Goal: Task Accomplishment & Management: Use online tool/utility

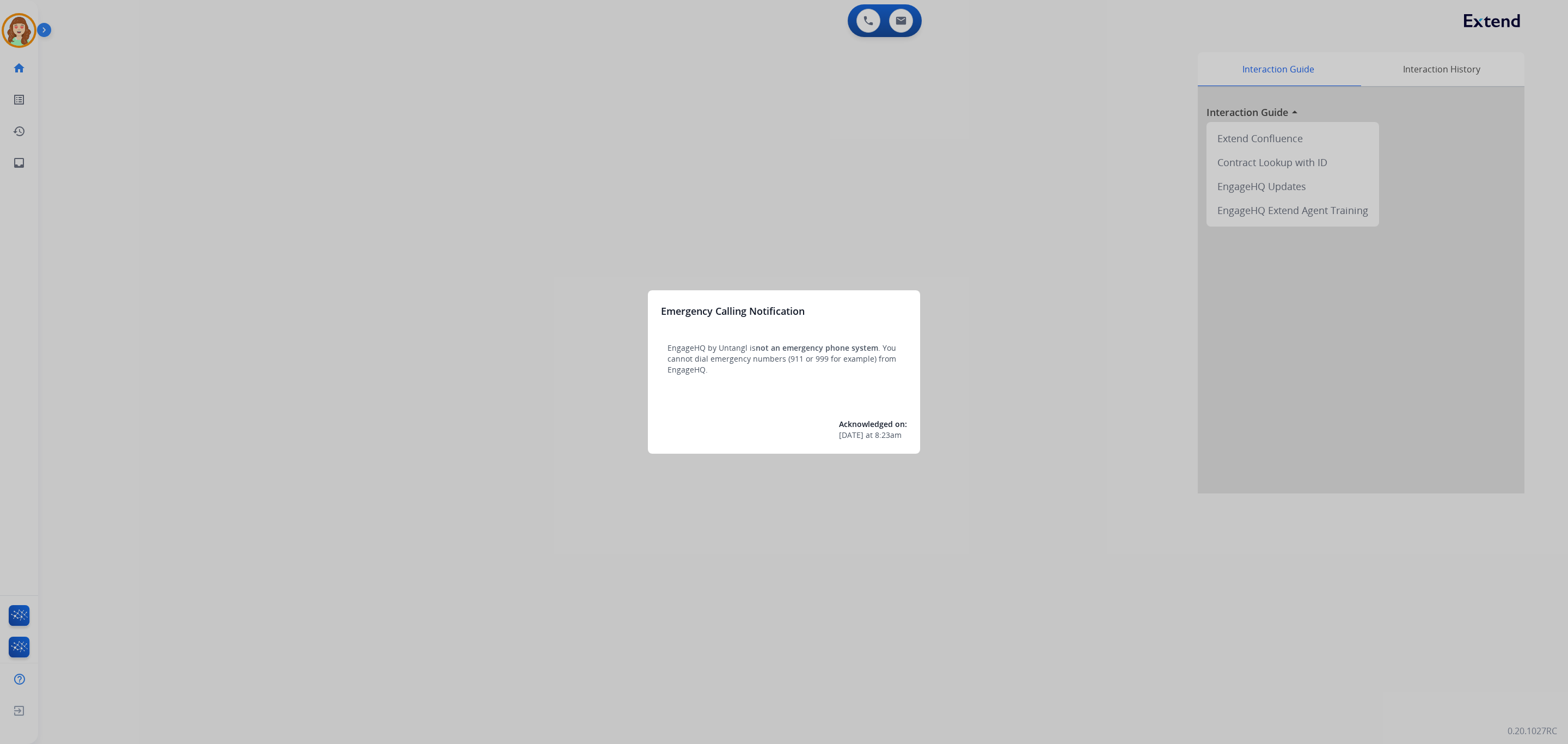
click at [569, 309] on div at bounding box center [784, 372] width 1568 height 744
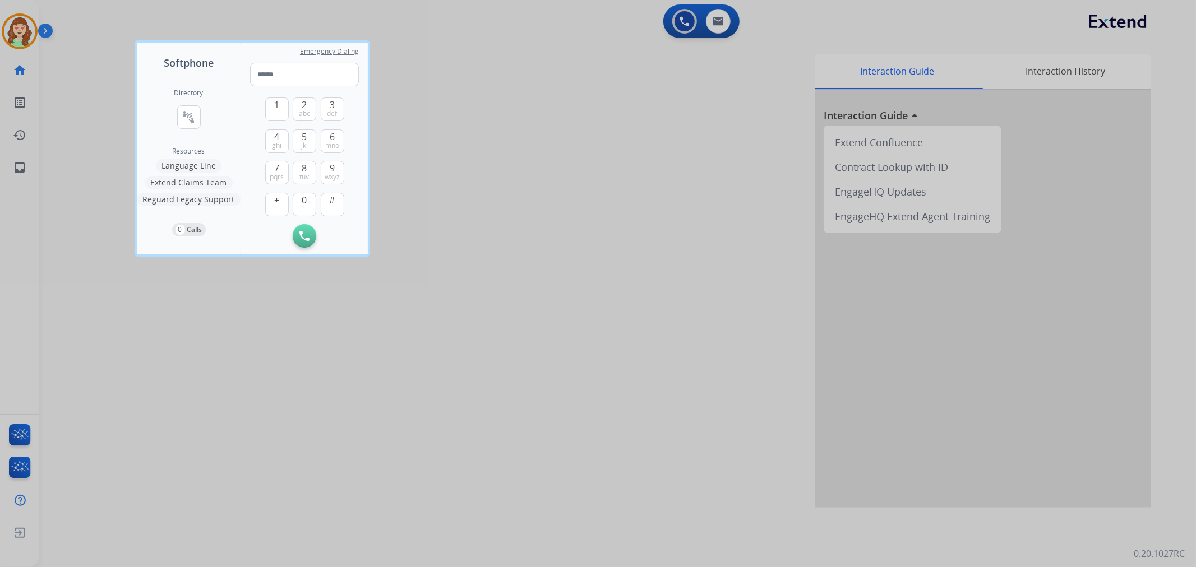
drag, startPoint x: 1370, startPoint y: 2, endPoint x: 676, endPoint y: 159, distance: 711.9
click at [603, 231] on div at bounding box center [598, 283] width 1196 height 567
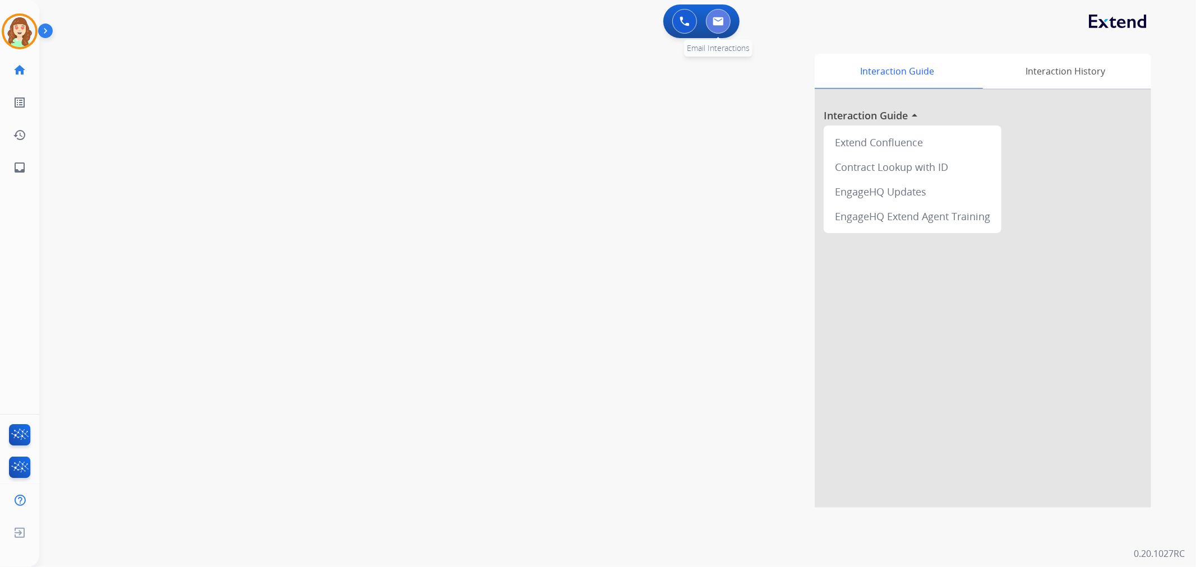
click at [725, 29] on button at bounding box center [718, 21] width 25 height 25
select select "**********"
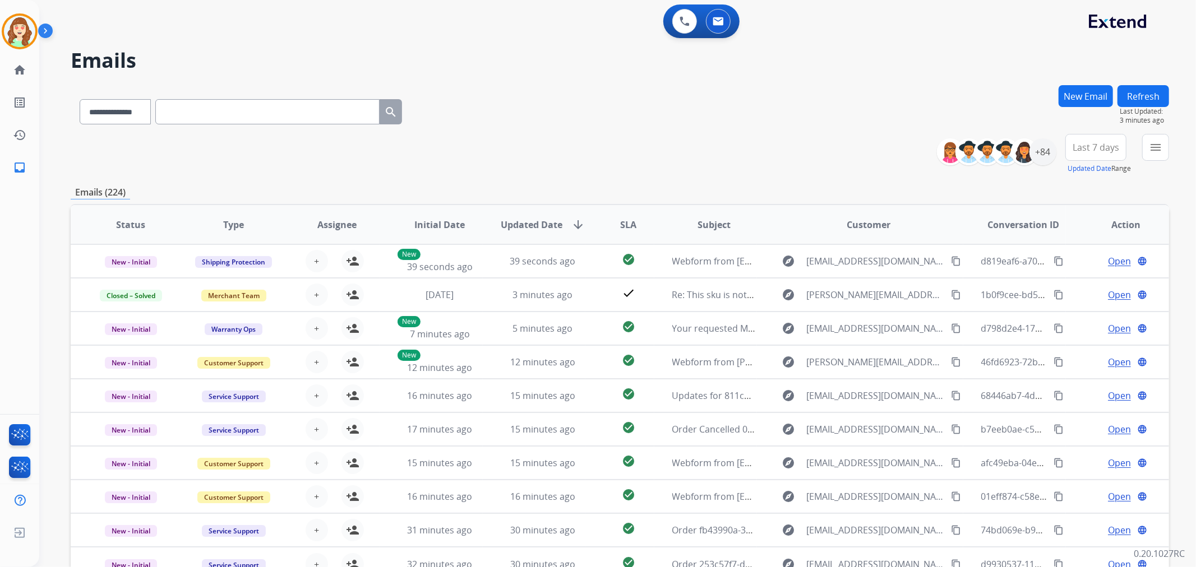
click at [753, 132] on div "**********" at bounding box center [620, 109] width 1099 height 49
click at [1153, 149] on mat-icon "menu" at bounding box center [1155, 147] width 13 height 13
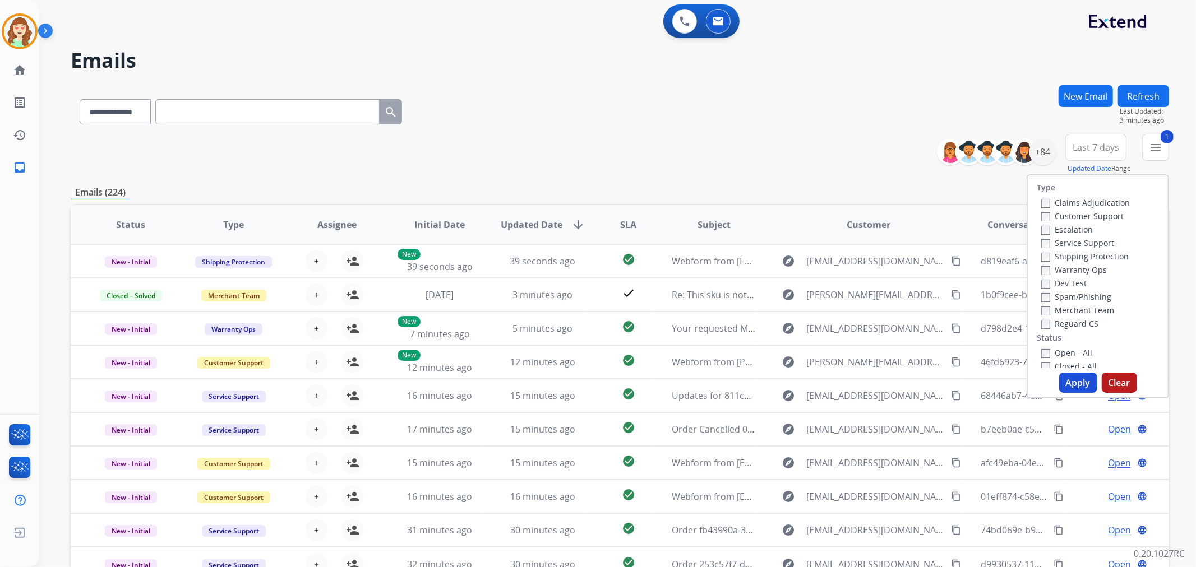
click at [1037, 256] on div "Claims Adjudication Customer Support Escalation Service Support Shipping Protec…" at bounding box center [1083, 263] width 93 height 135
click at [1086, 386] on button "Apply" at bounding box center [1078, 383] width 38 height 20
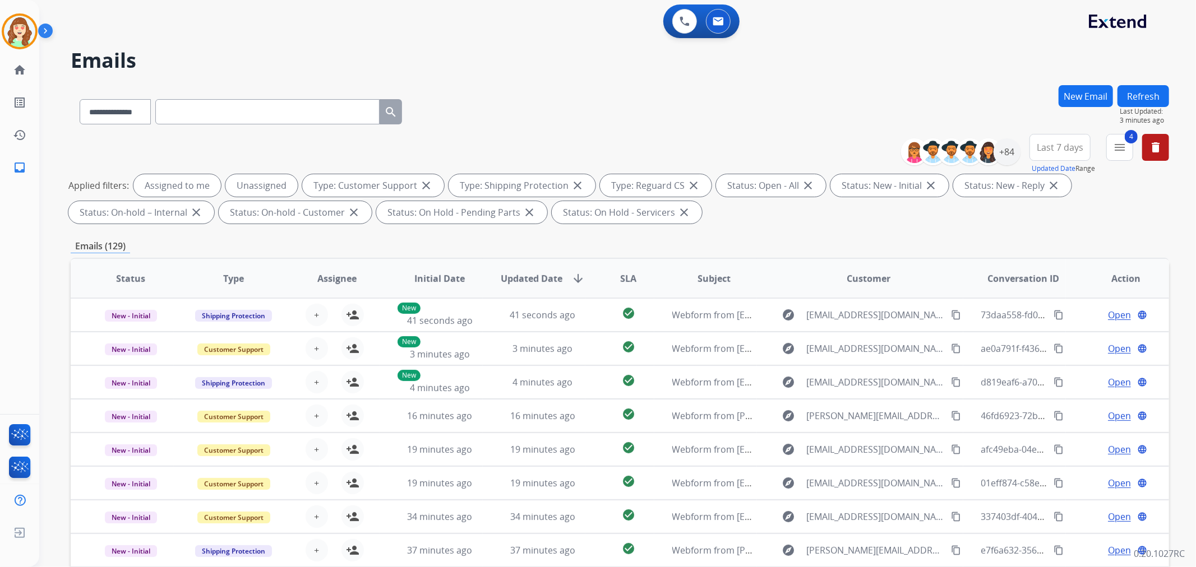
drag, startPoint x: 1063, startPoint y: 146, endPoint x: 1050, endPoint y: 162, distance: 20.3
click at [1062, 148] on span "Last 7 days" at bounding box center [1060, 147] width 47 height 4
click at [1053, 284] on div "Last 90 days" at bounding box center [1057, 283] width 62 height 17
click at [1015, 152] on div "+135" at bounding box center [1007, 152] width 27 height 27
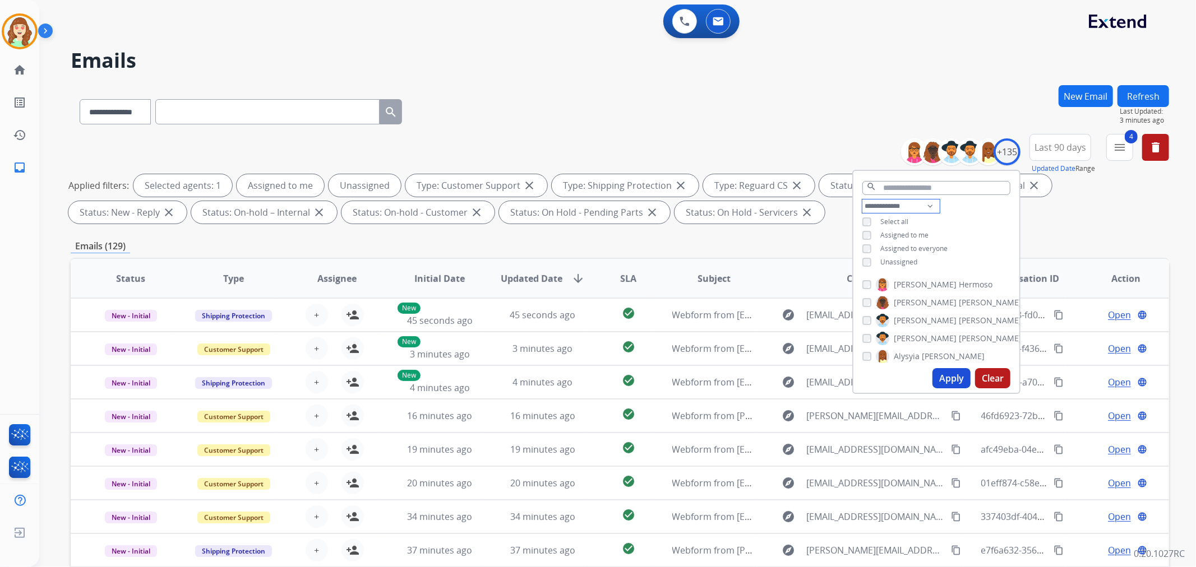
drag, startPoint x: 876, startPoint y: 205, endPoint x: 883, endPoint y: 211, distance: 8.7
click at [877, 205] on select "**********" at bounding box center [900, 206] width 77 height 13
select select "**********"
click at [862, 200] on select "**********" at bounding box center [900, 206] width 77 height 13
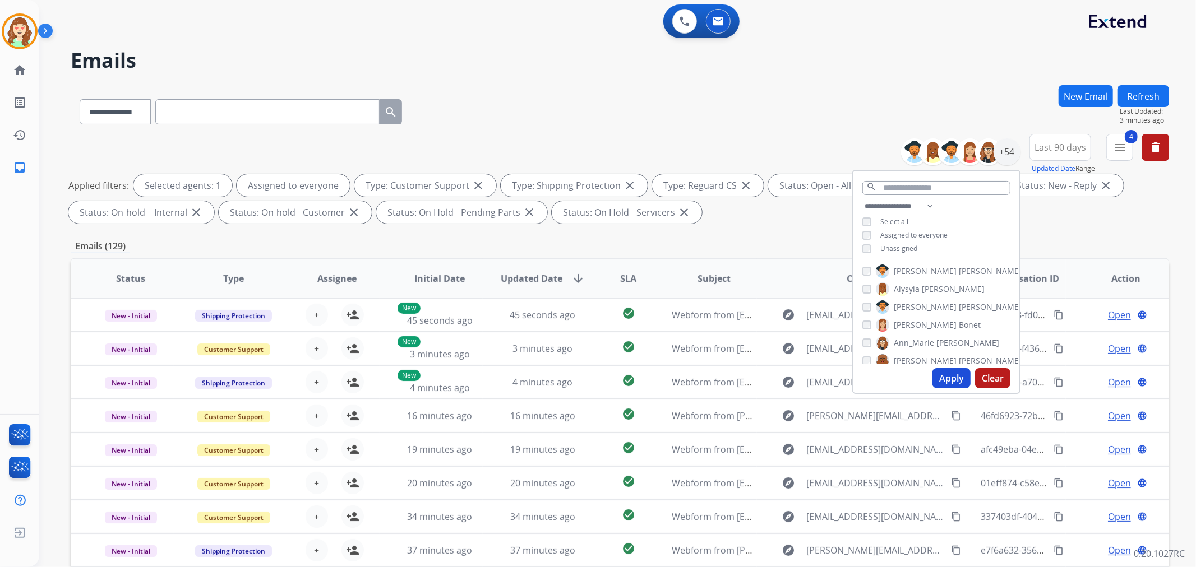
drag, startPoint x: 950, startPoint y: 380, endPoint x: 698, endPoint y: 415, distance: 254.2
click at [950, 380] on button "Apply" at bounding box center [952, 378] width 38 height 20
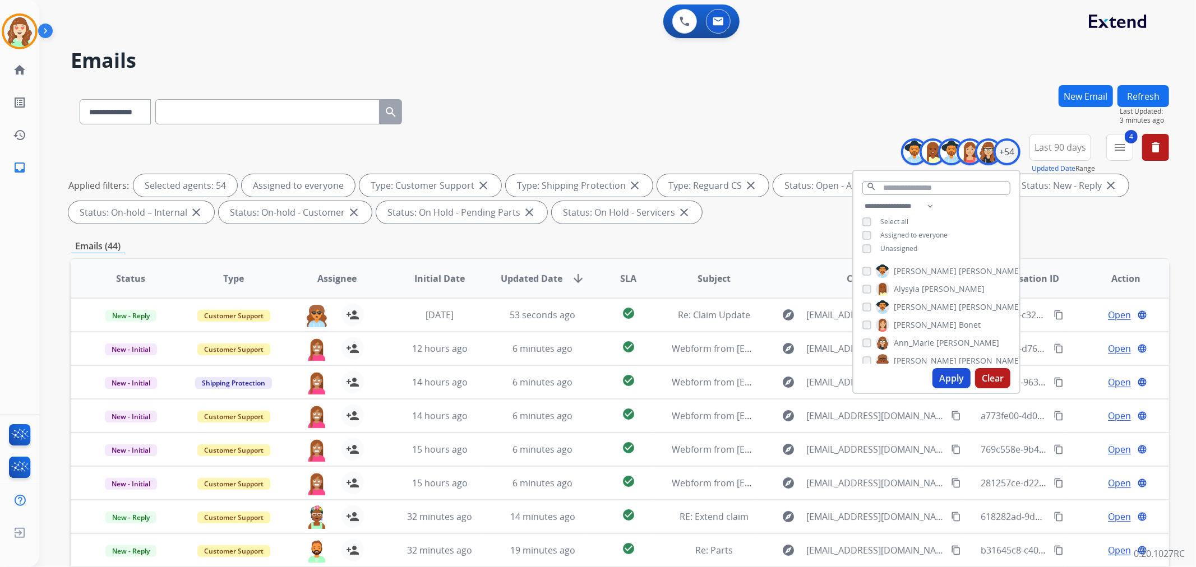
click at [804, 118] on div "**********" at bounding box center [620, 109] width 1099 height 49
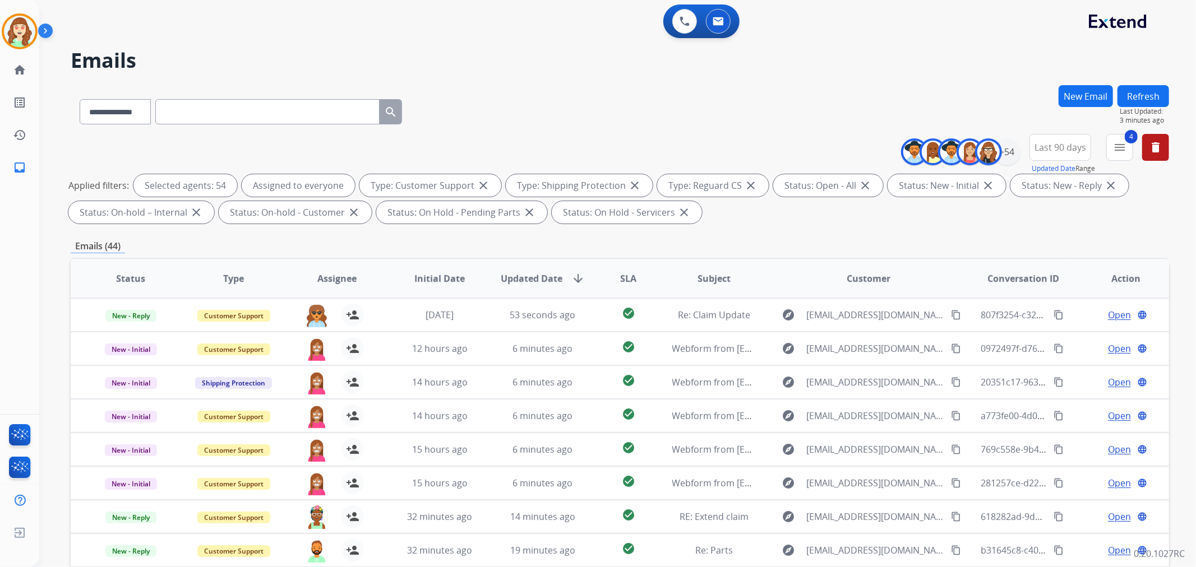
click at [623, 284] on span "SLA" at bounding box center [628, 278] width 16 height 13
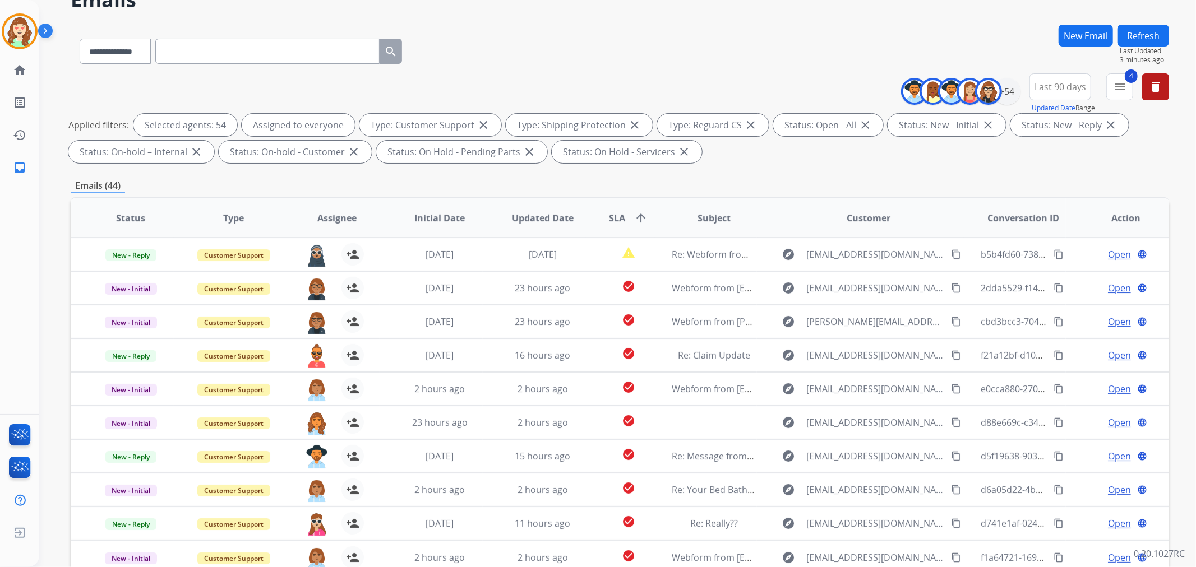
scroll to position [62, 0]
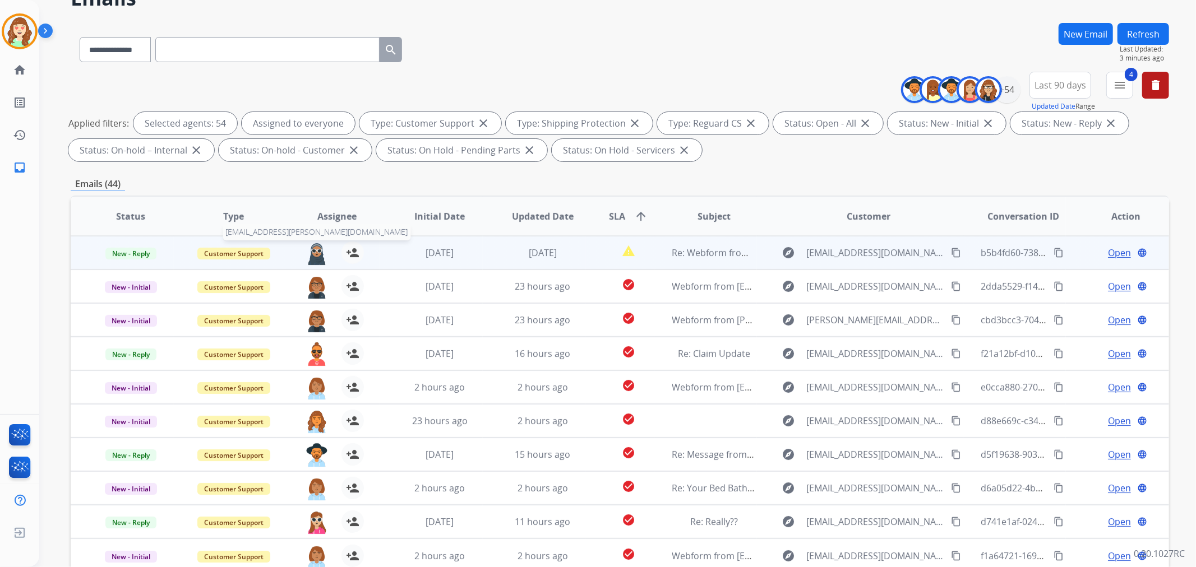
click at [313, 257] on img at bounding box center [317, 254] width 22 height 24
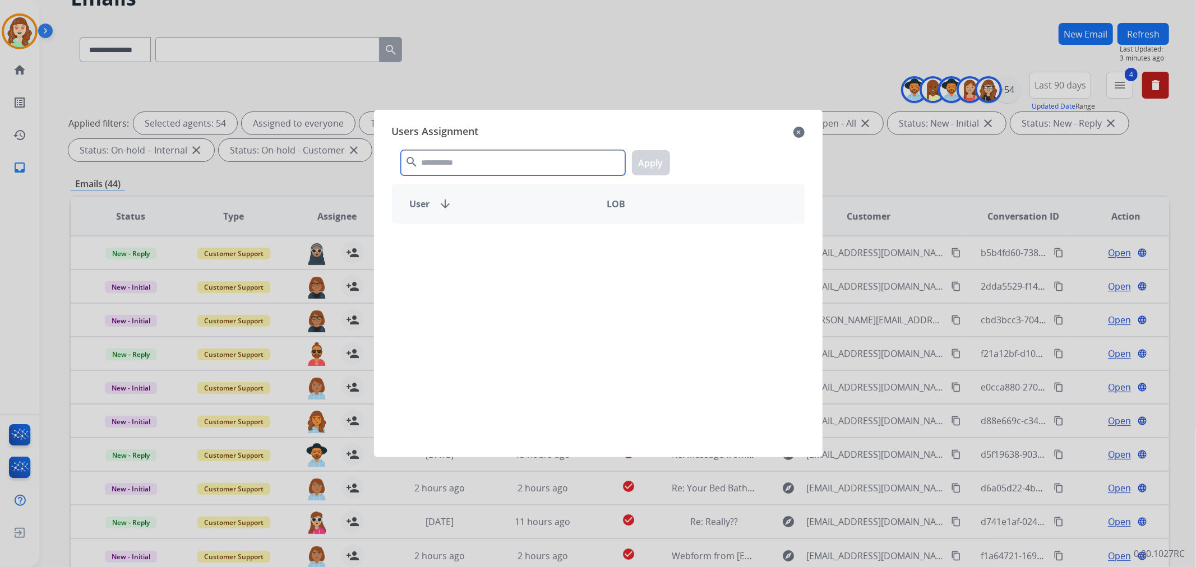
drag, startPoint x: 492, startPoint y: 161, endPoint x: 518, endPoint y: 146, distance: 29.4
click at [518, 146] on div "search Apply" at bounding box center [598, 160] width 413 height 39
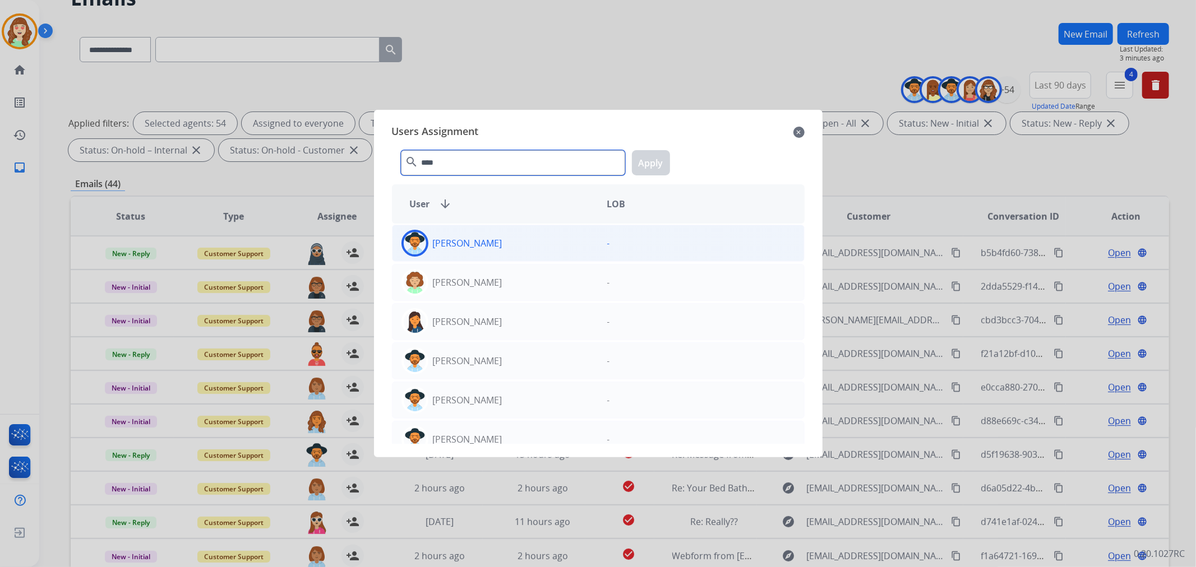
type input "****"
click at [569, 243] on div "[PERSON_NAME]" at bounding box center [496, 243] width 206 height 27
click at [643, 157] on button "Apply" at bounding box center [651, 162] width 38 height 25
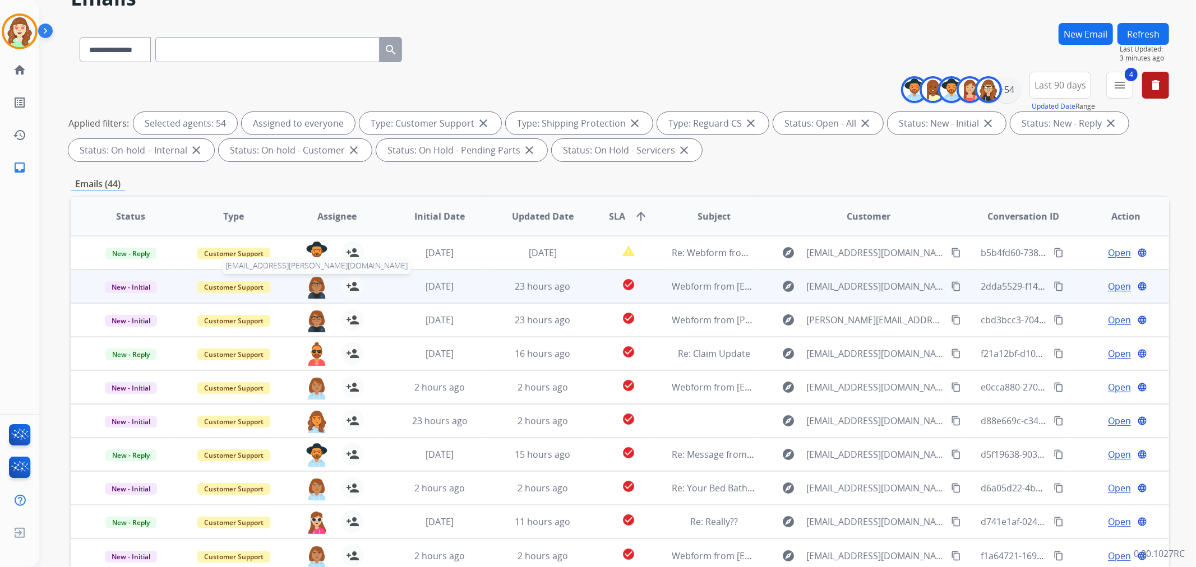
click at [314, 288] on img at bounding box center [317, 287] width 22 height 24
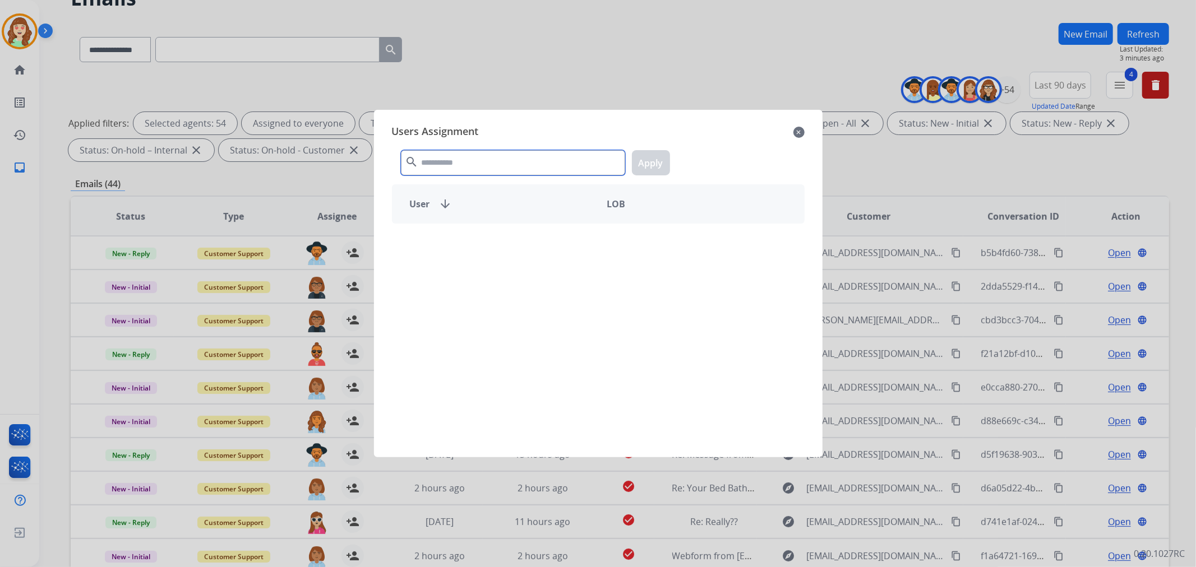
click at [485, 164] on input "text" at bounding box center [513, 162] width 224 height 25
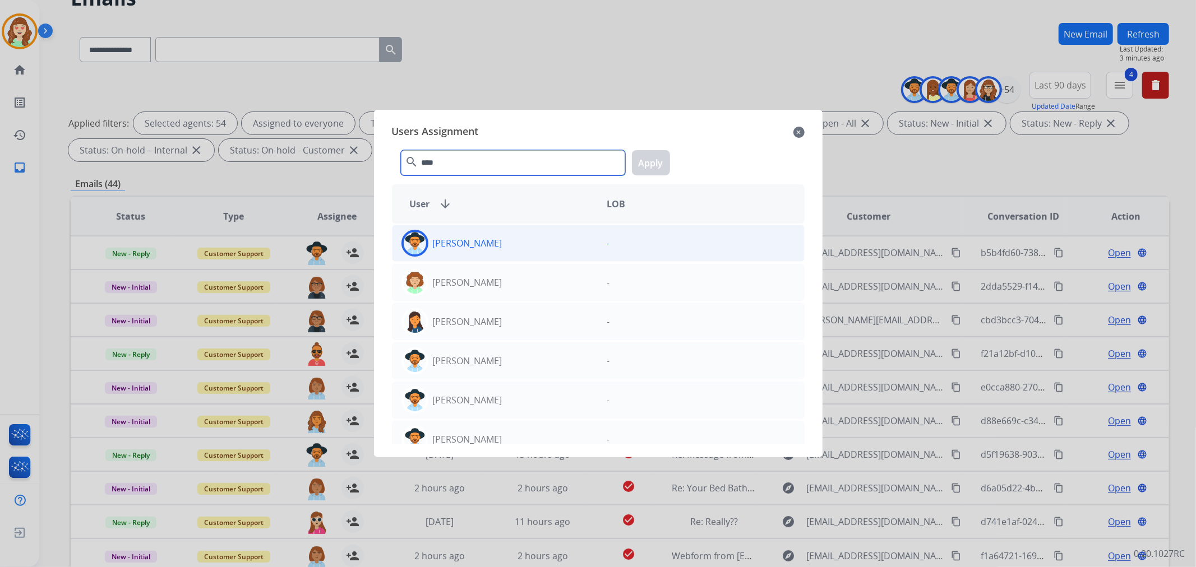
type input "****"
drag, startPoint x: 515, startPoint y: 250, endPoint x: 648, endPoint y: 194, distance: 144.2
click at [515, 250] on div "[PERSON_NAME]" at bounding box center [496, 243] width 206 height 27
click at [657, 161] on button "Apply" at bounding box center [651, 162] width 38 height 25
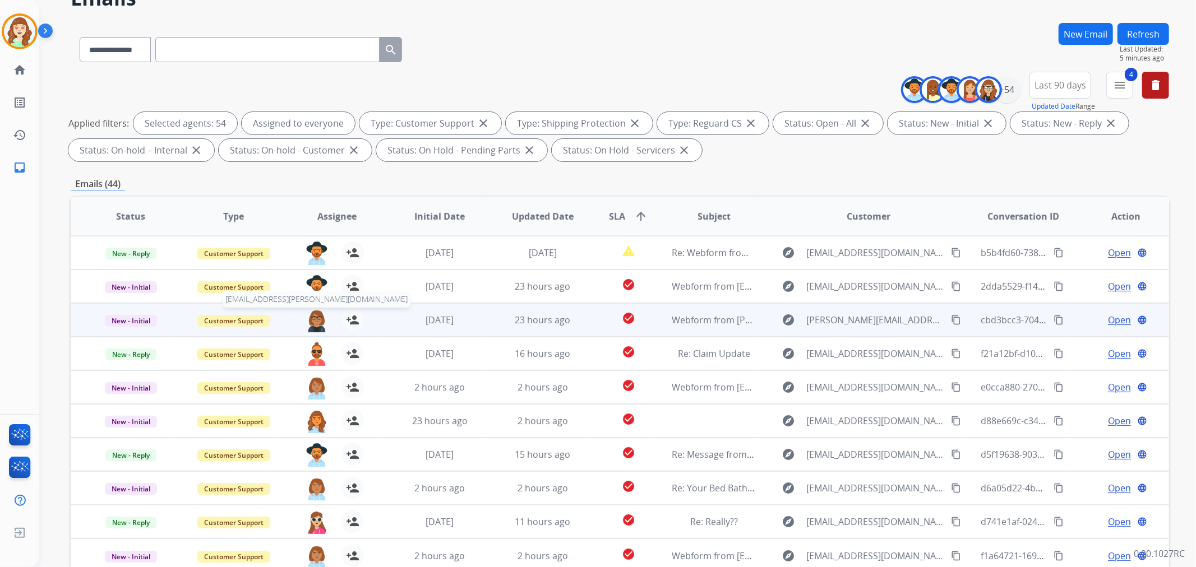
click at [311, 322] on img at bounding box center [317, 321] width 22 height 24
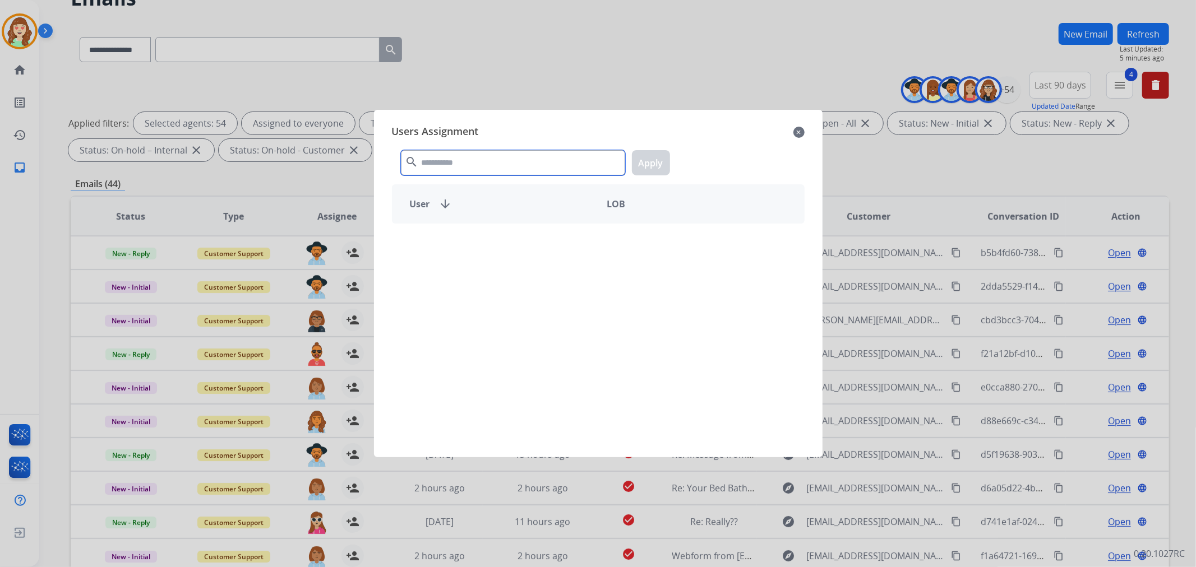
click at [455, 160] on input "text" at bounding box center [513, 162] width 224 height 25
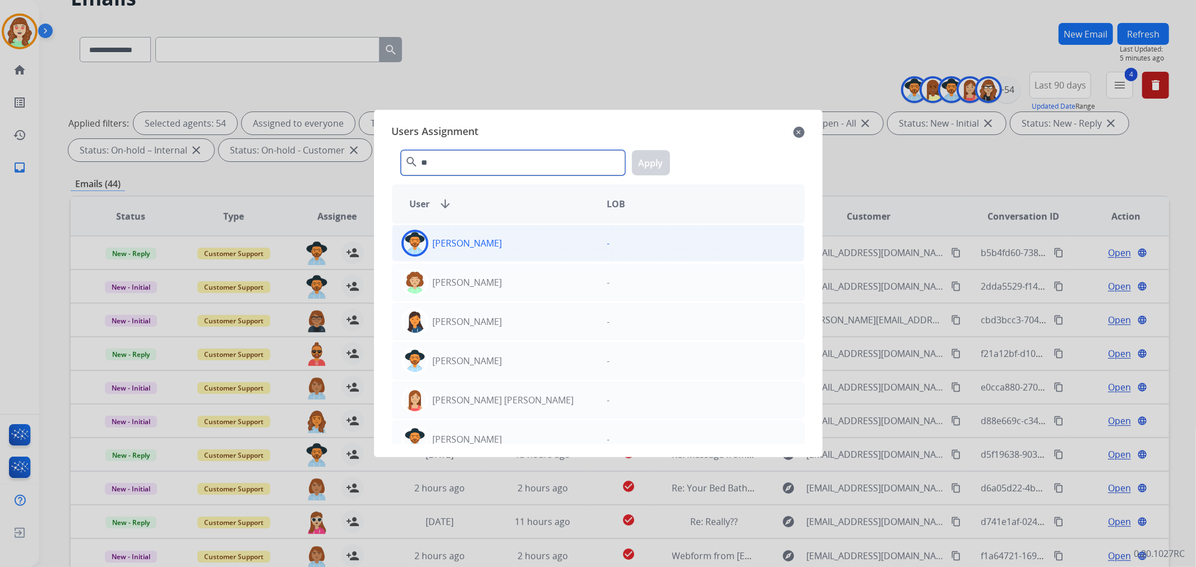
type input "**"
click at [488, 246] on p "[PERSON_NAME]" at bounding box center [468, 243] width 70 height 13
drag, startPoint x: 662, startPoint y: 158, endPoint x: 491, endPoint y: 177, distance: 171.5
click at [657, 158] on button "Apply" at bounding box center [651, 162] width 38 height 25
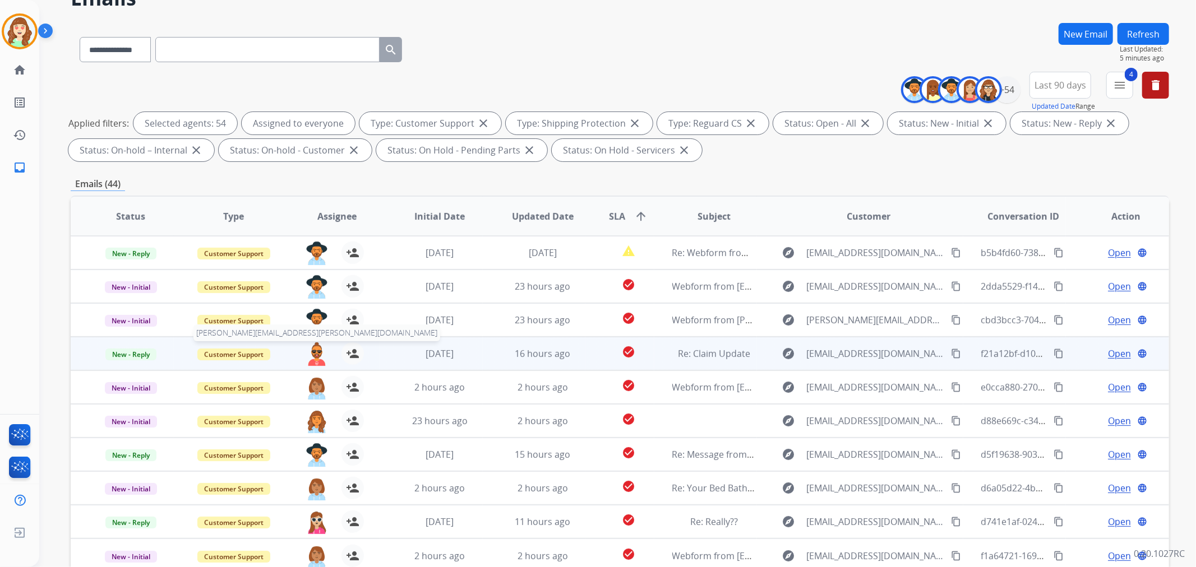
click at [308, 353] on img at bounding box center [317, 355] width 22 height 24
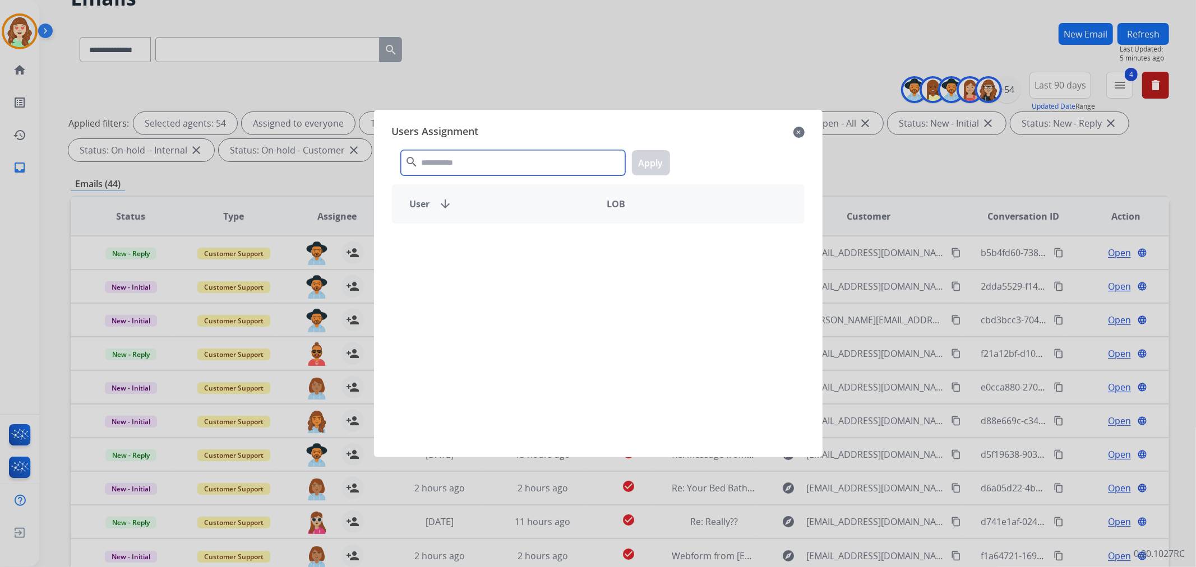
click at [457, 165] on input "text" at bounding box center [513, 162] width 224 height 25
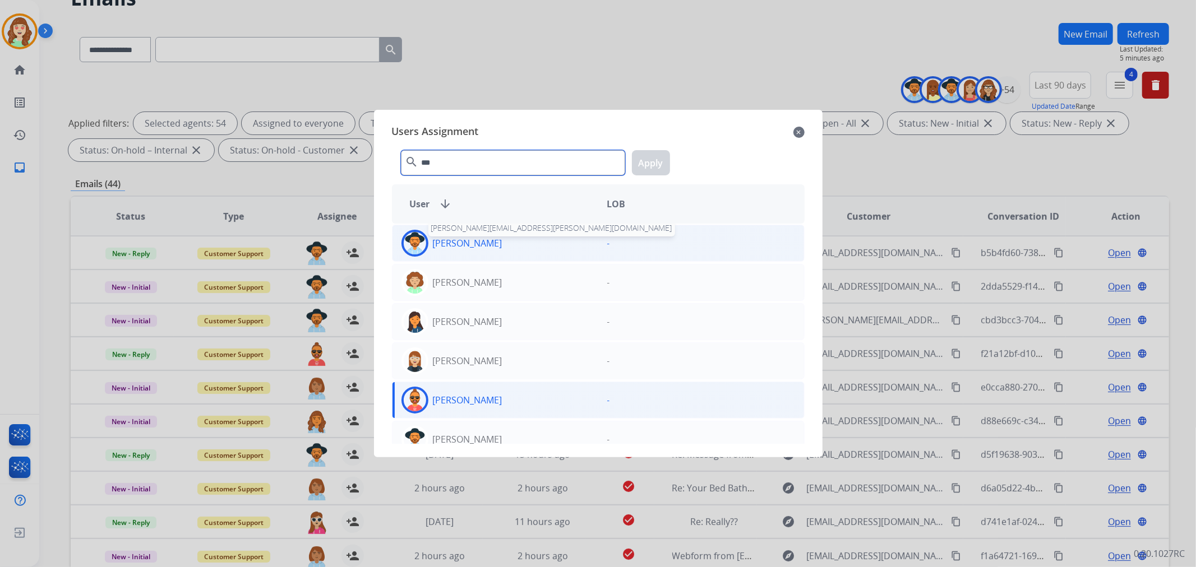
type input "***"
click at [487, 250] on p "[PERSON_NAME]" at bounding box center [468, 243] width 70 height 13
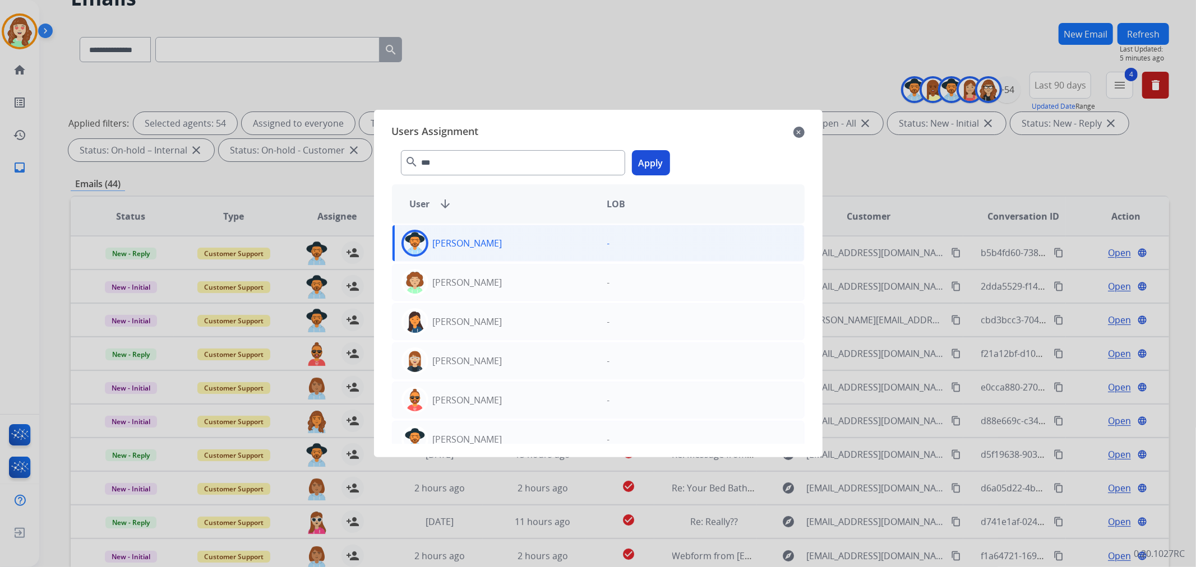
click at [654, 165] on button "Apply" at bounding box center [651, 162] width 38 height 25
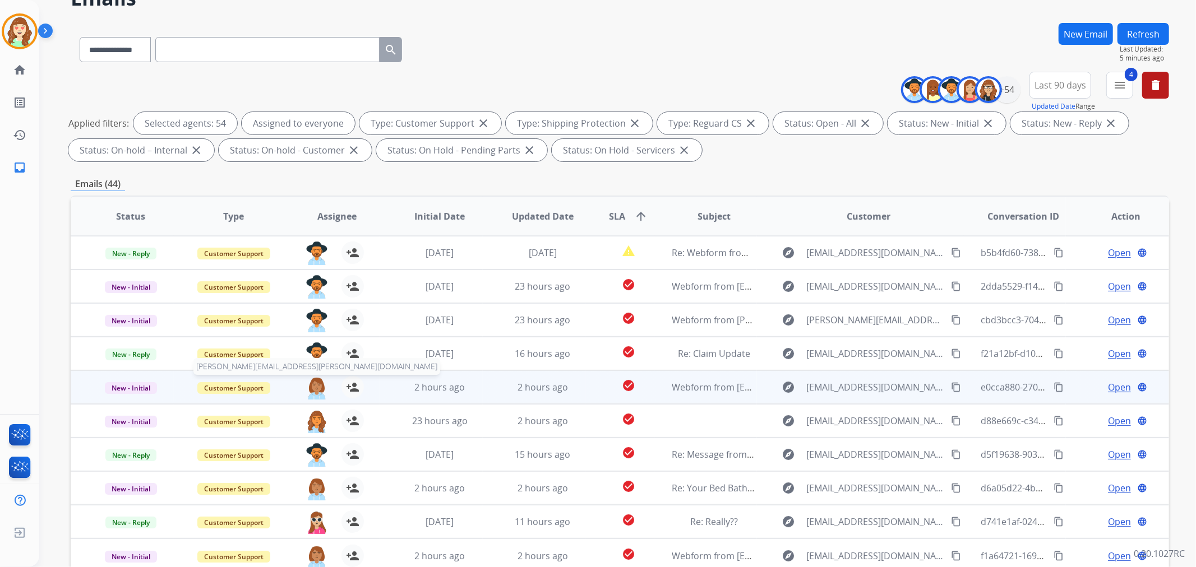
click at [318, 387] on img at bounding box center [317, 388] width 22 height 24
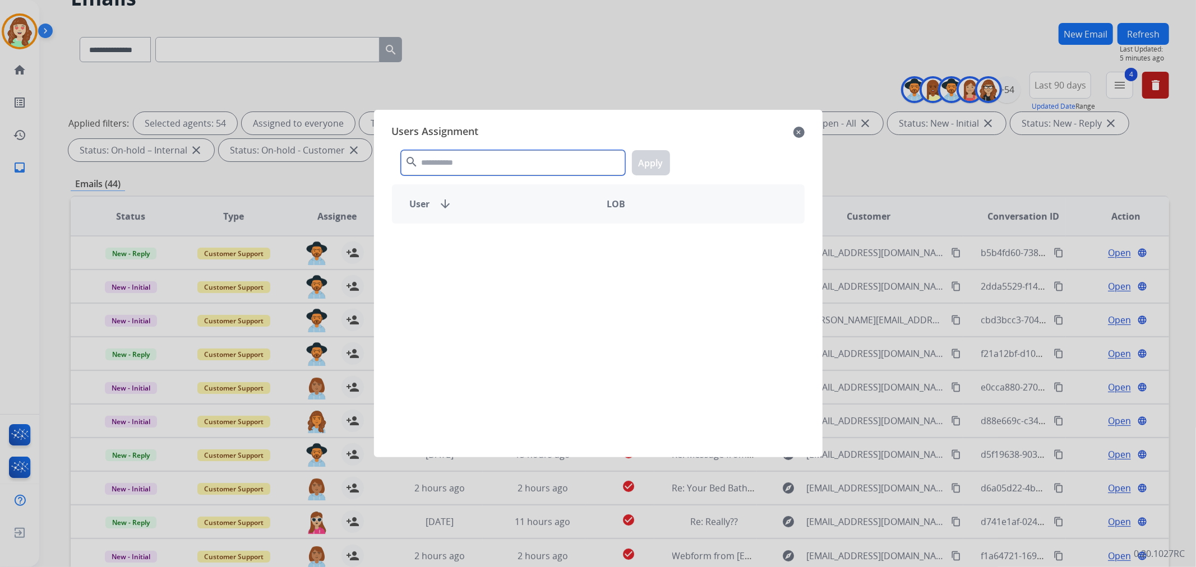
click at [466, 159] on input "text" at bounding box center [513, 162] width 224 height 25
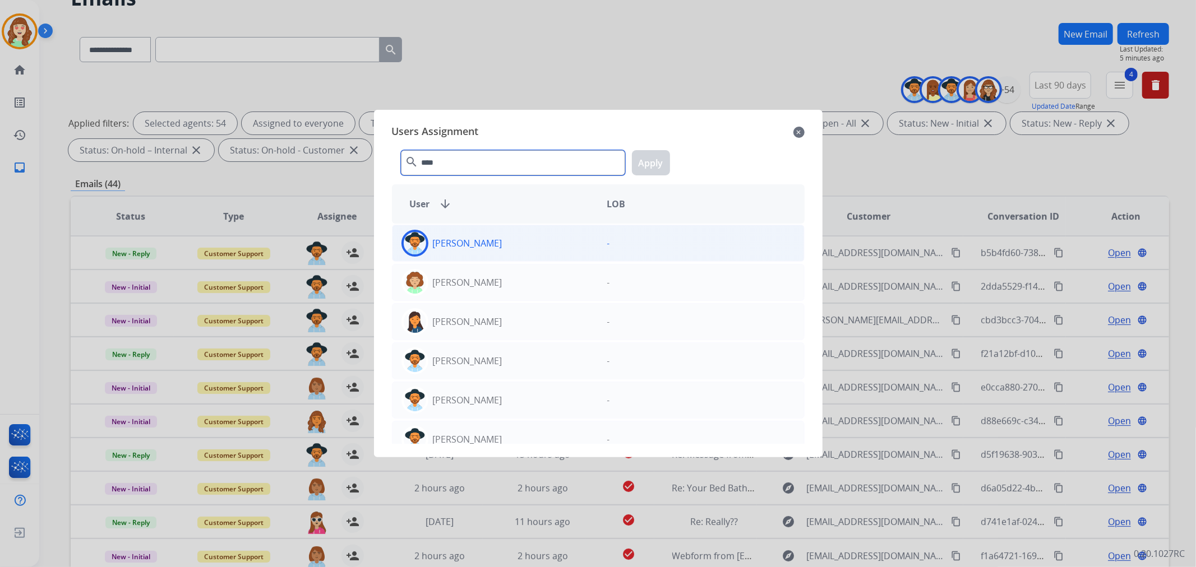
type input "****"
click at [517, 248] on div "[PERSON_NAME]" at bounding box center [496, 243] width 206 height 27
drag, startPoint x: 657, startPoint y: 169, endPoint x: 642, endPoint y: 177, distance: 16.8
click at [655, 169] on button "Apply" at bounding box center [651, 162] width 38 height 25
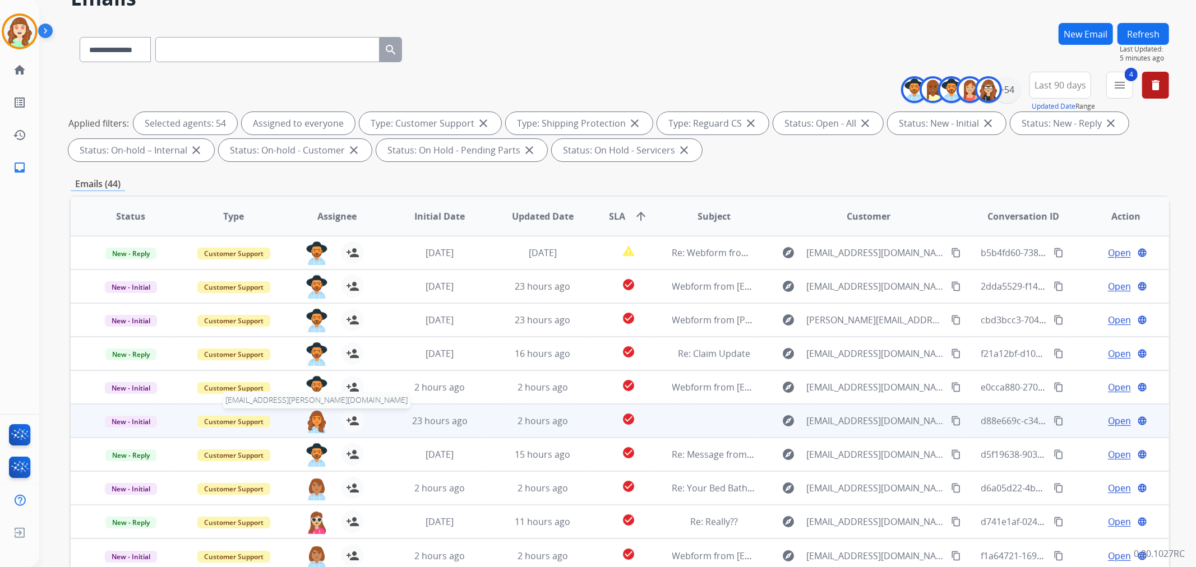
click at [312, 424] on img at bounding box center [317, 422] width 22 height 24
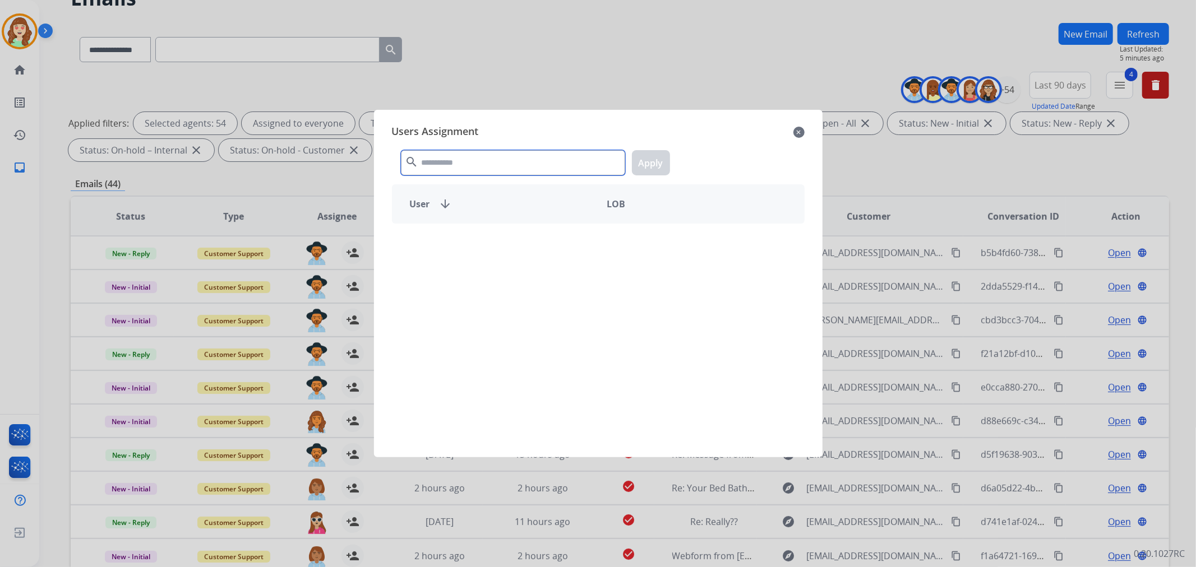
click at [493, 170] on input "text" at bounding box center [513, 162] width 224 height 25
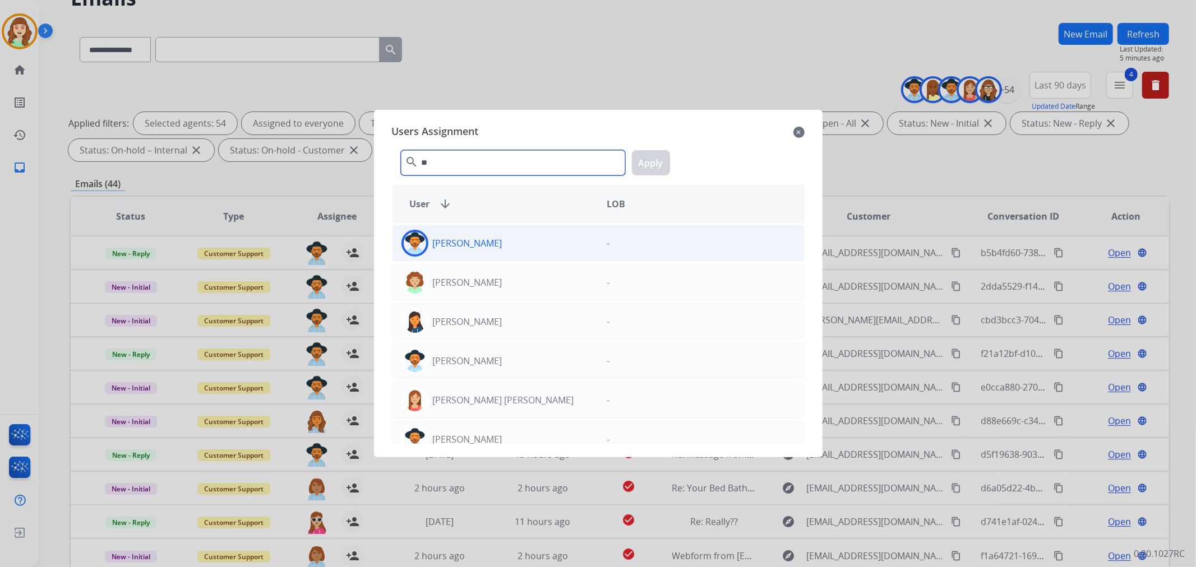
type input "**"
click at [520, 240] on div "[PERSON_NAME]" at bounding box center [496, 243] width 206 height 27
click at [652, 159] on button "Apply" at bounding box center [651, 162] width 38 height 25
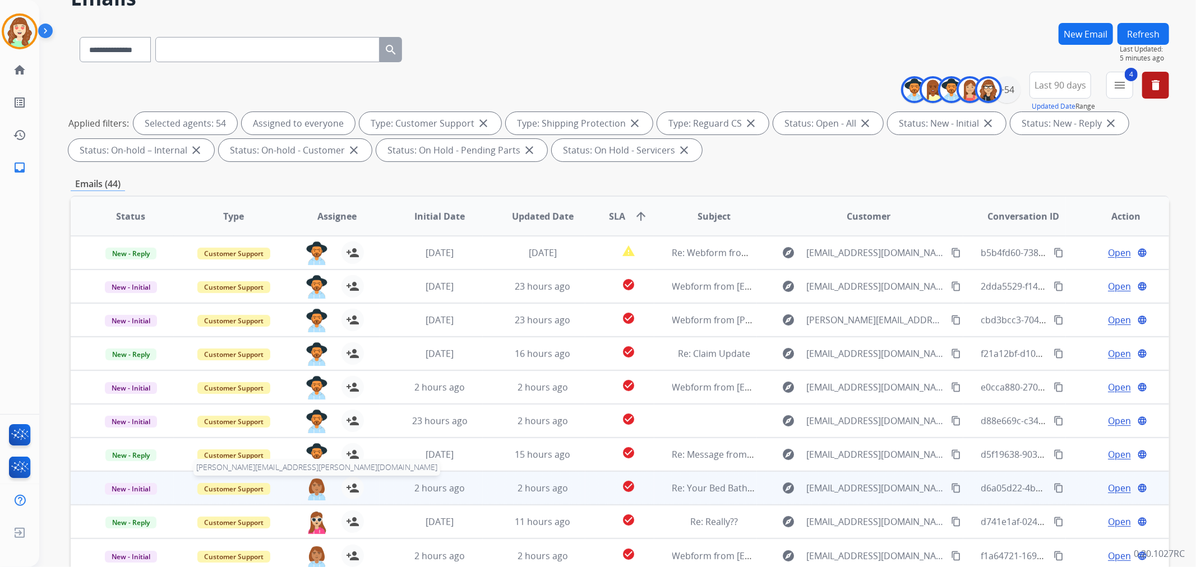
click at [311, 492] on img at bounding box center [317, 489] width 22 height 24
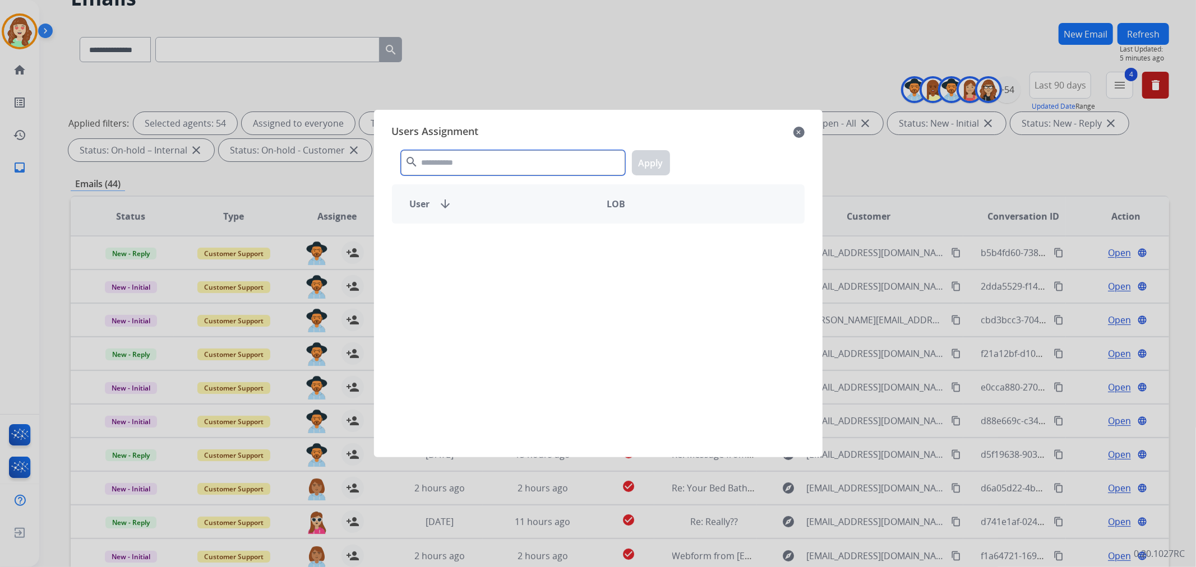
click at [491, 163] on input "text" at bounding box center [513, 162] width 224 height 25
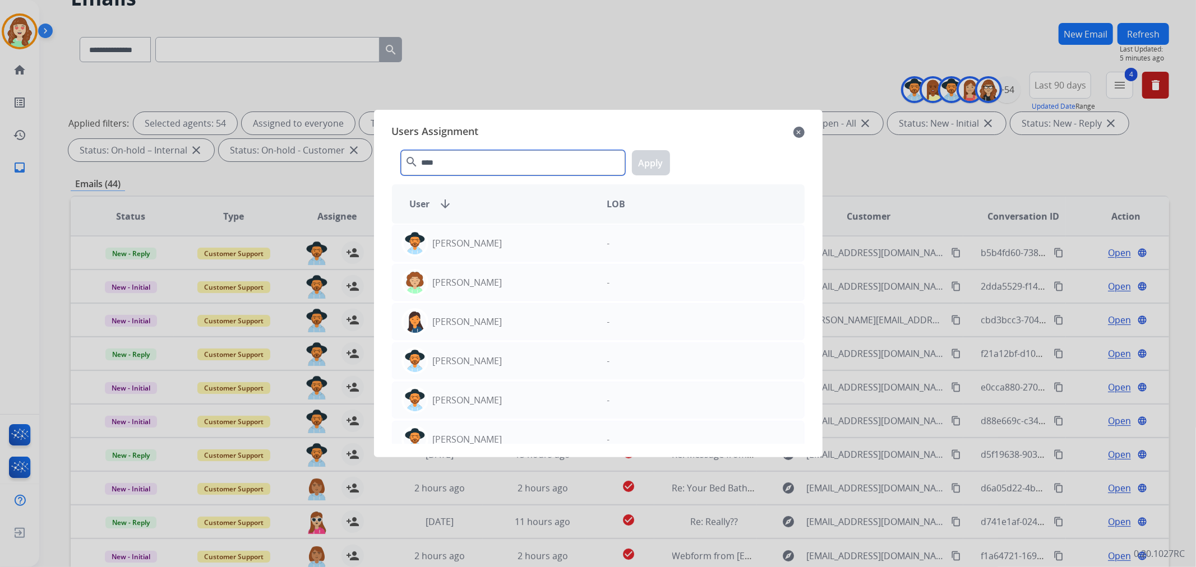
type input "****"
click at [532, 248] on div "[PERSON_NAME]" at bounding box center [496, 243] width 206 height 27
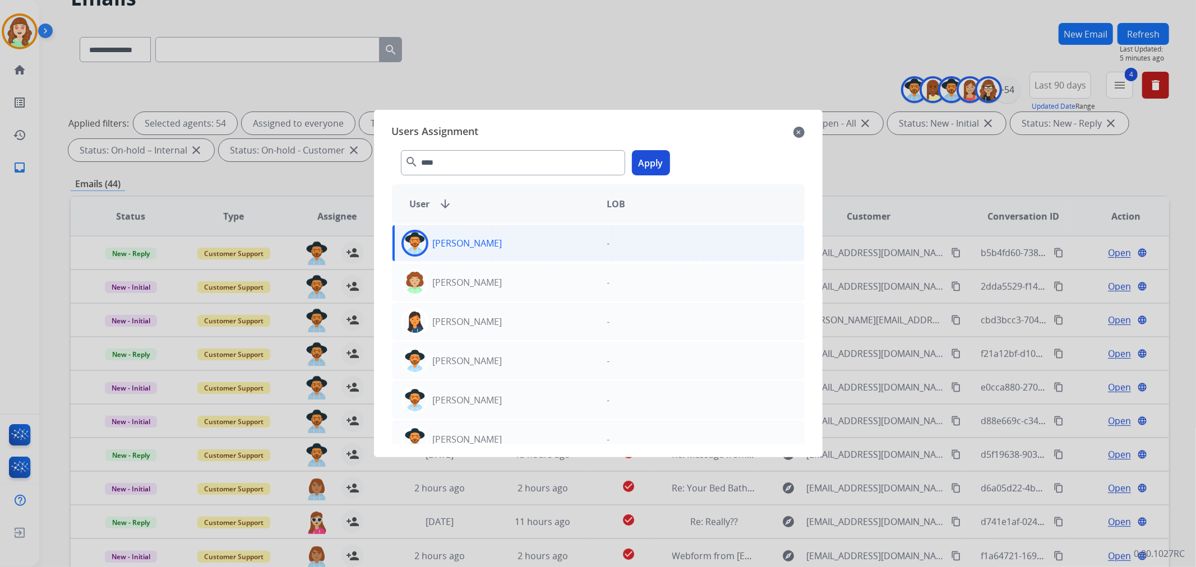
click at [654, 154] on button "Apply" at bounding box center [651, 162] width 38 height 25
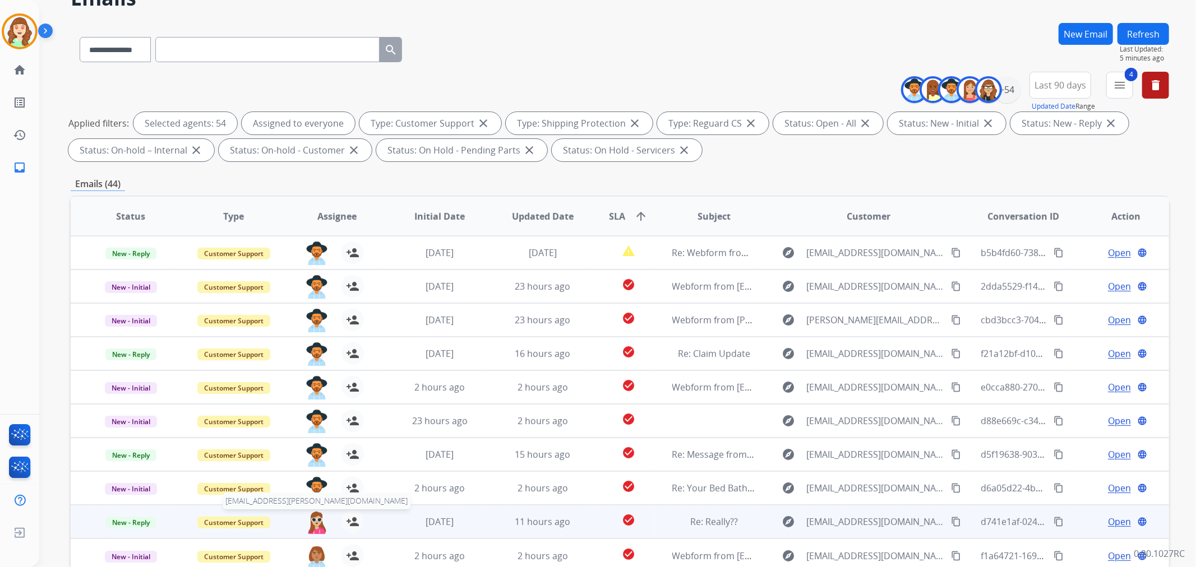
click at [314, 522] on img at bounding box center [317, 523] width 22 height 24
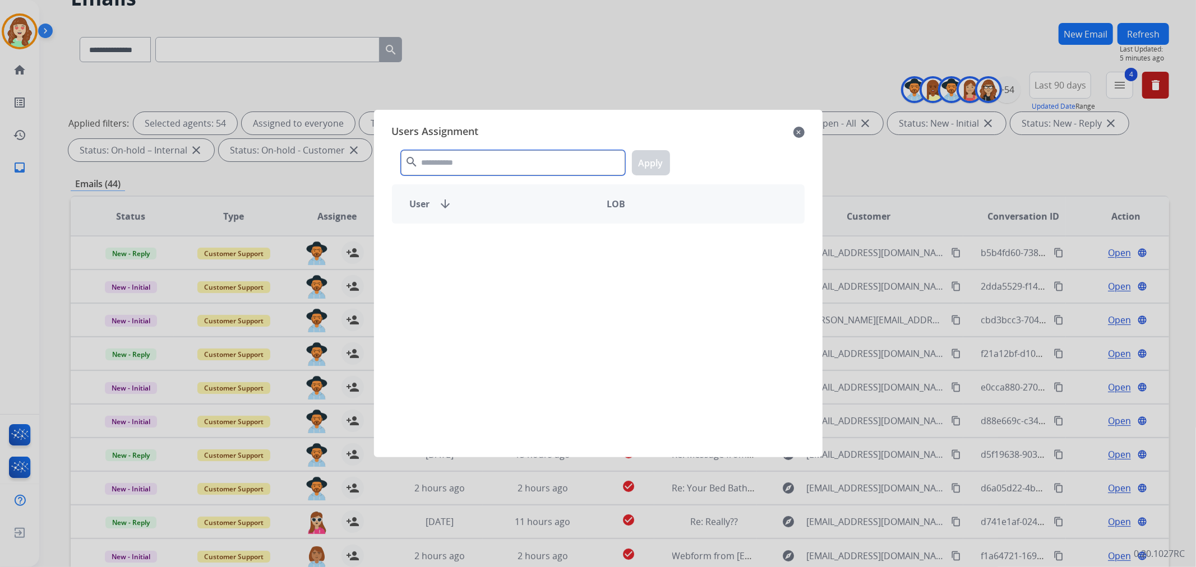
click at [470, 160] on input "text" at bounding box center [513, 162] width 224 height 25
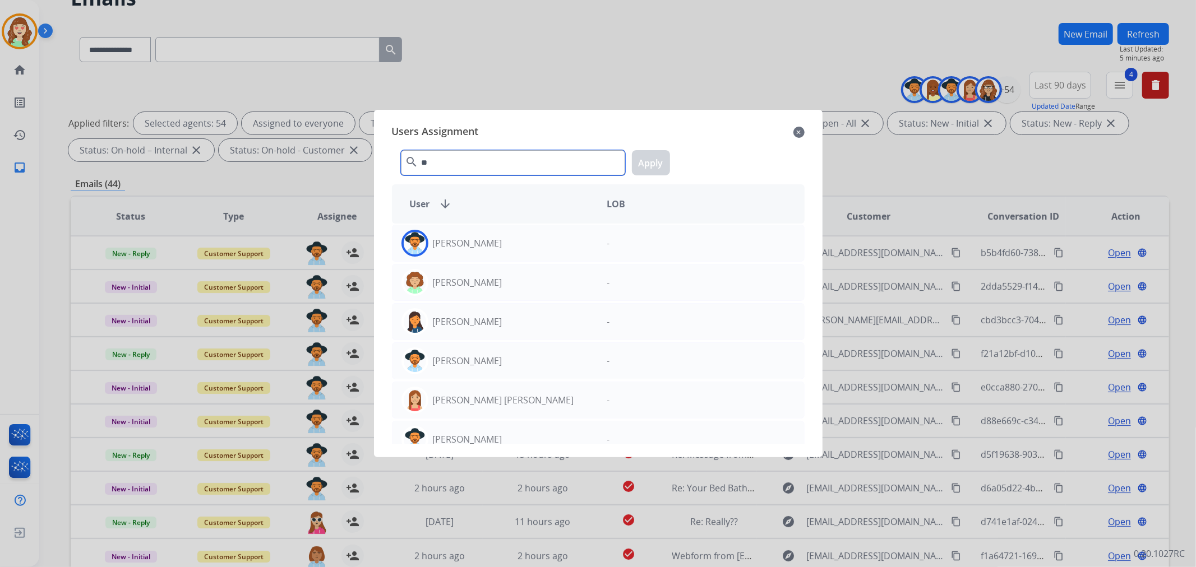
type input "**"
click at [497, 241] on div "[PERSON_NAME]" at bounding box center [496, 243] width 206 height 27
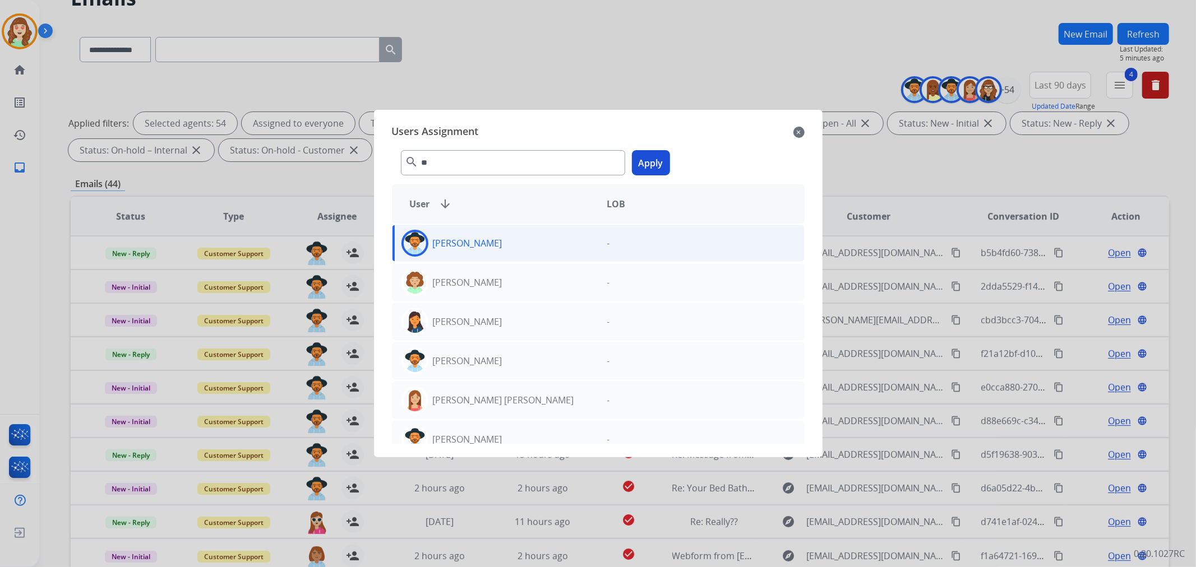
click at [649, 162] on button "Apply" at bounding box center [651, 162] width 38 height 25
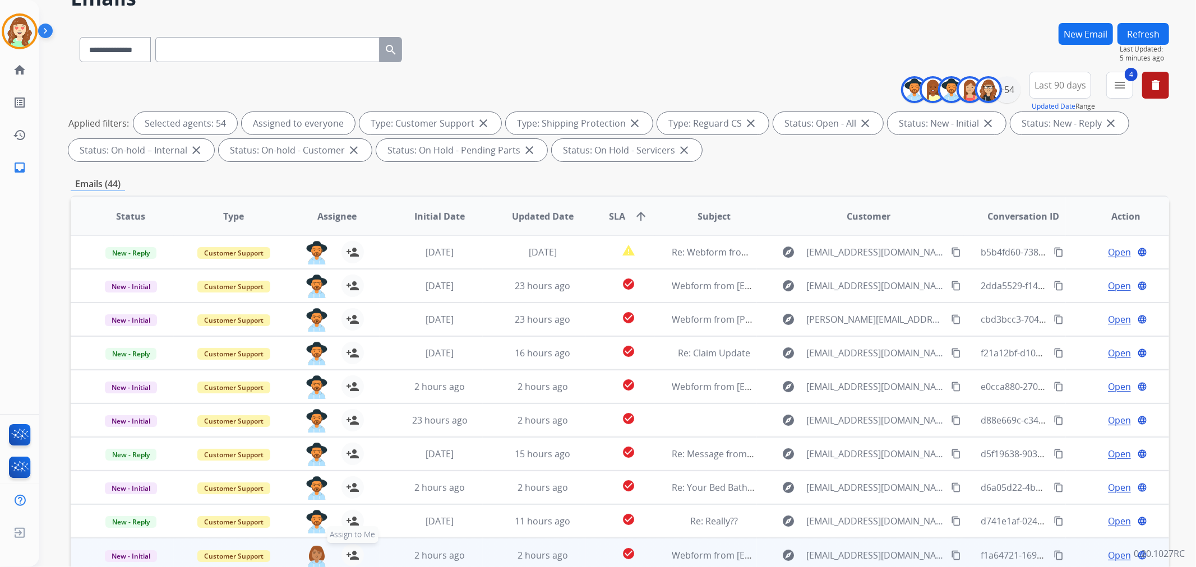
scroll to position [124, 0]
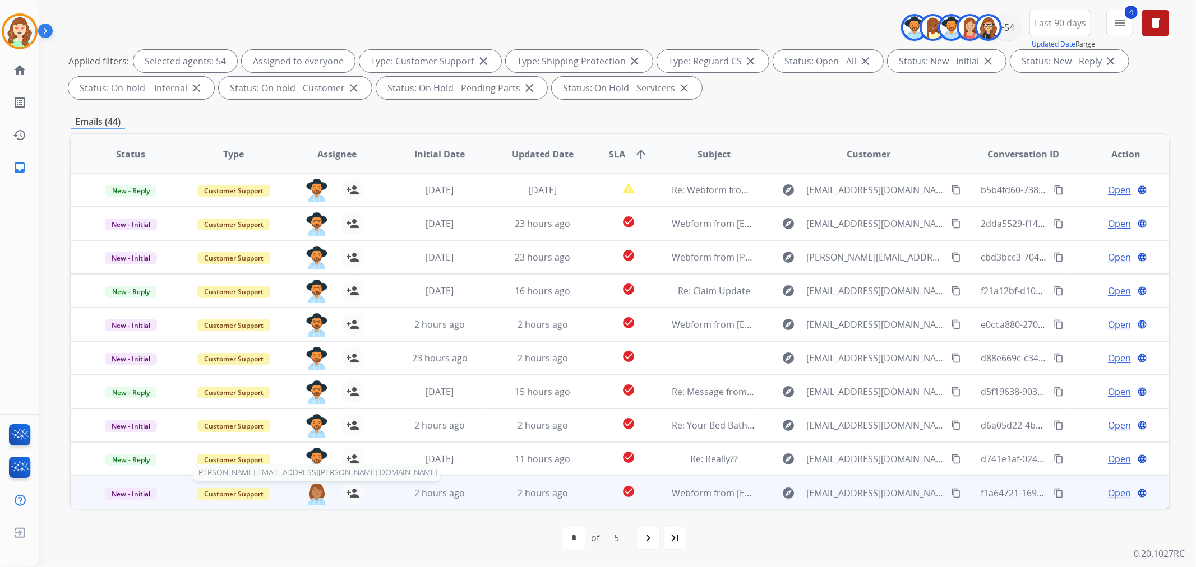
click at [312, 496] on img at bounding box center [317, 494] width 22 height 24
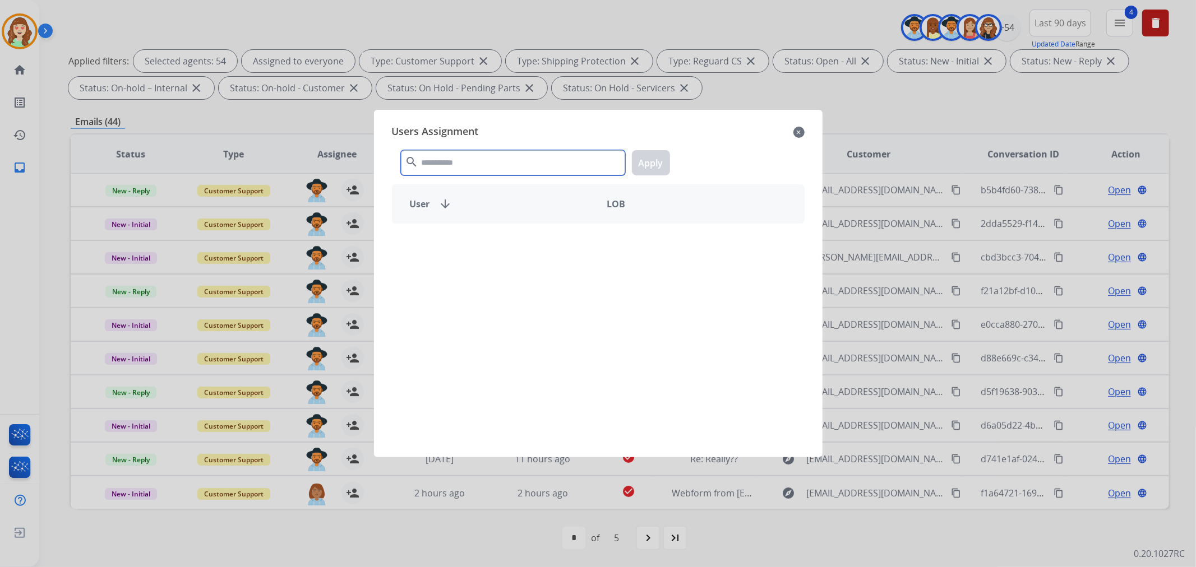
click at [472, 168] on input "text" at bounding box center [513, 162] width 224 height 25
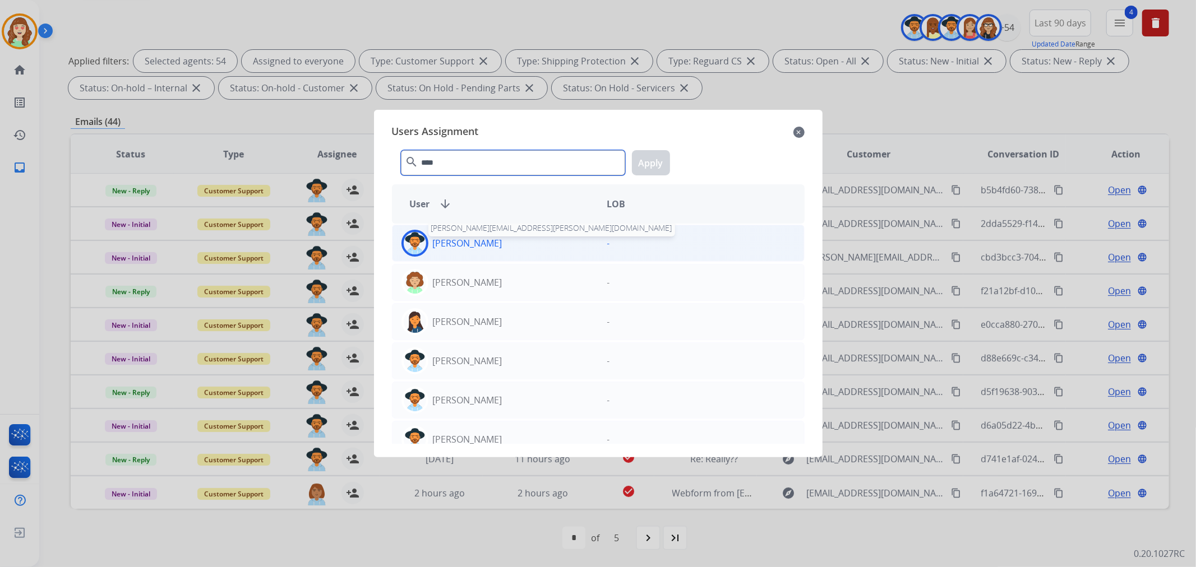
type input "****"
click at [481, 240] on p "[PERSON_NAME]" at bounding box center [468, 243] width 70 height 13
click at [657, 167] on button "Apply" at bounding box center [651, 162] width 38 height 25
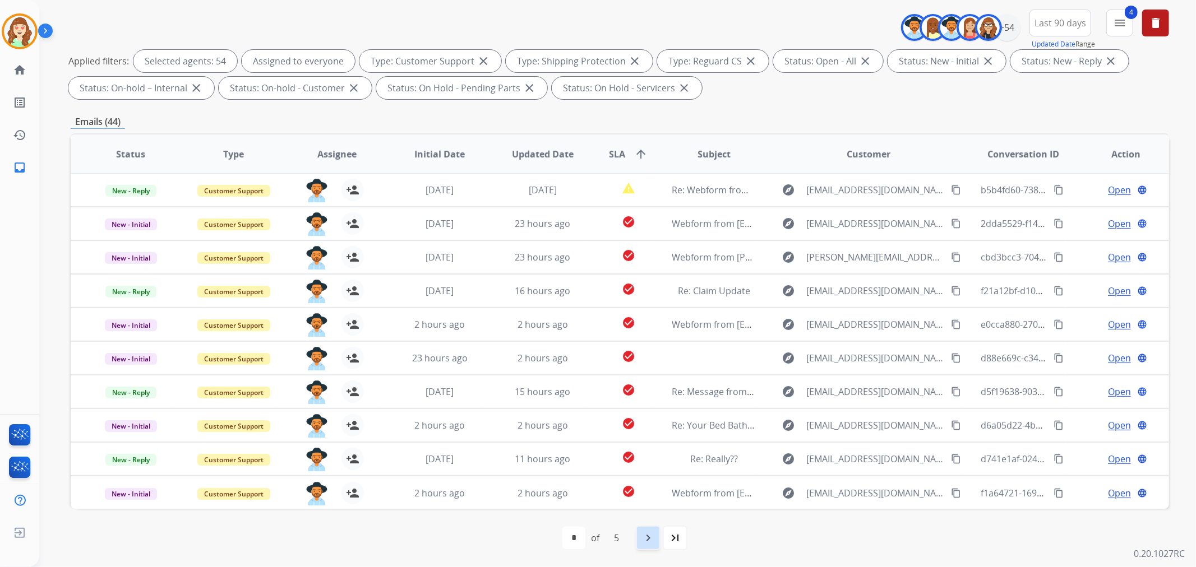
click at [647, 545] on mat-icon "navigate_next" at bounding box center [648, 538] width 13 height 13
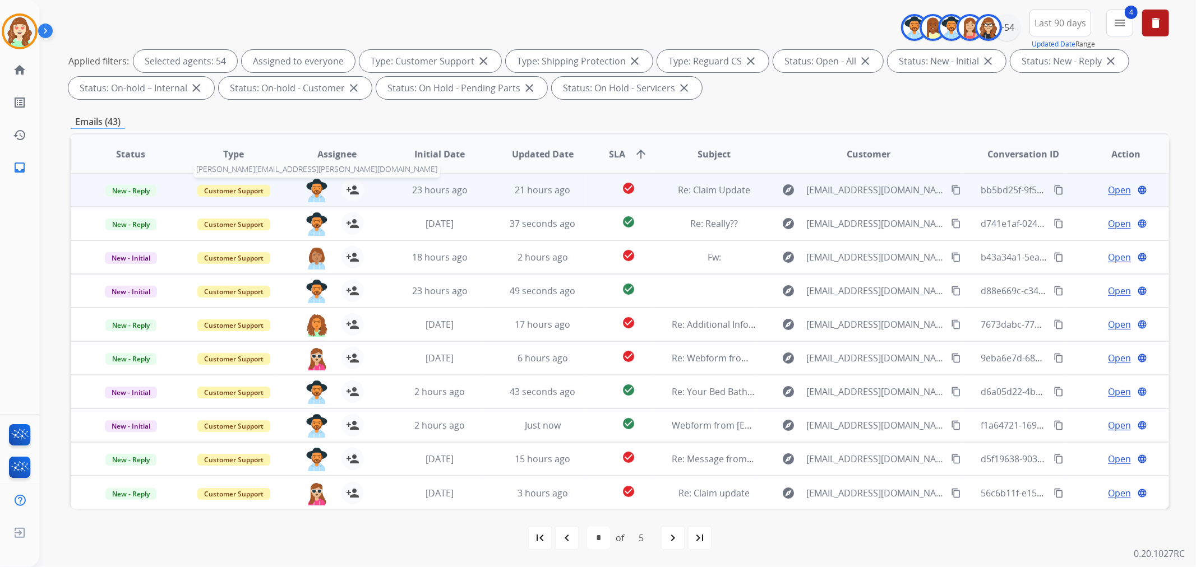
click at [315, 189] on img at bounding box center [317, 191] width 22 height 24
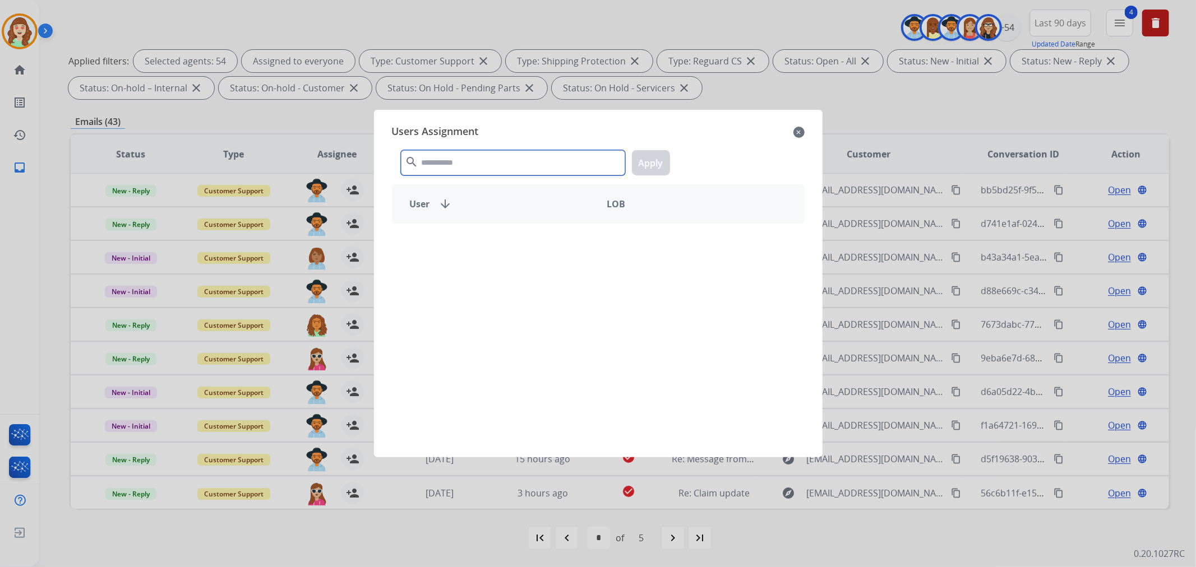
drag, startPoint x: 315, startPoint y: 189, endPoint x: 464, endPoint y: 159, distance: 152.8
click at [455, 161] on input "text" at bounding box center [513, 162] width 224 height 25
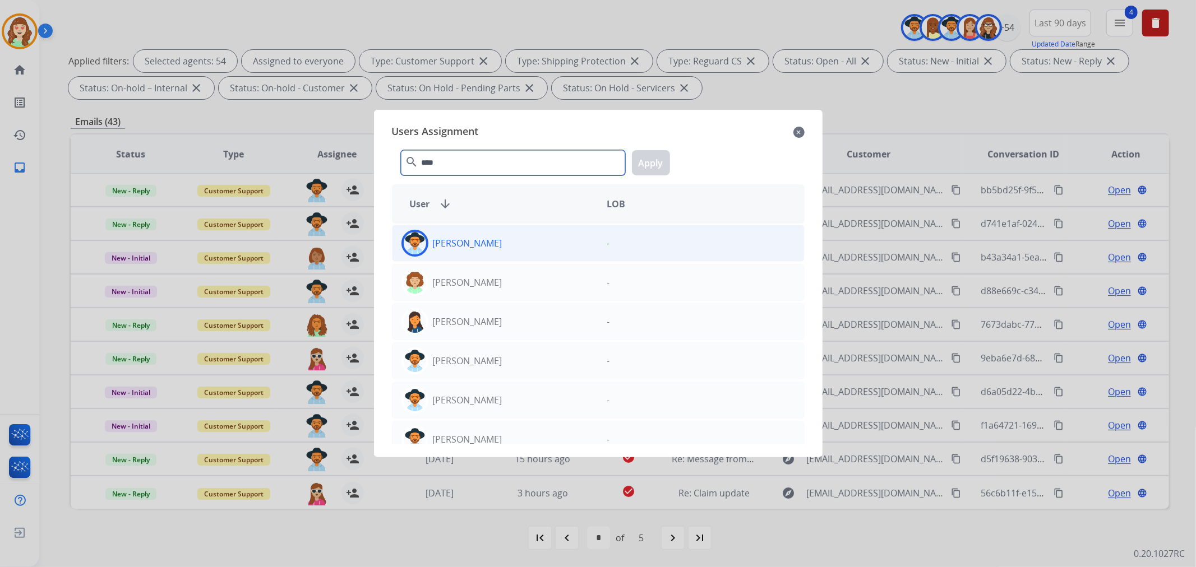
type input "****"
click at [541, 253] on div "[PERSON_NAME]" at bounding box center [496, 243] width 206 height 27
drag, startPoint x: 660, startPoint y: 157, endPoint x: 305, endPoint y: 205, distance: 358.2
click at [658, 158] on button "Apply" at bounding box center [651, 162] width 38 height 25
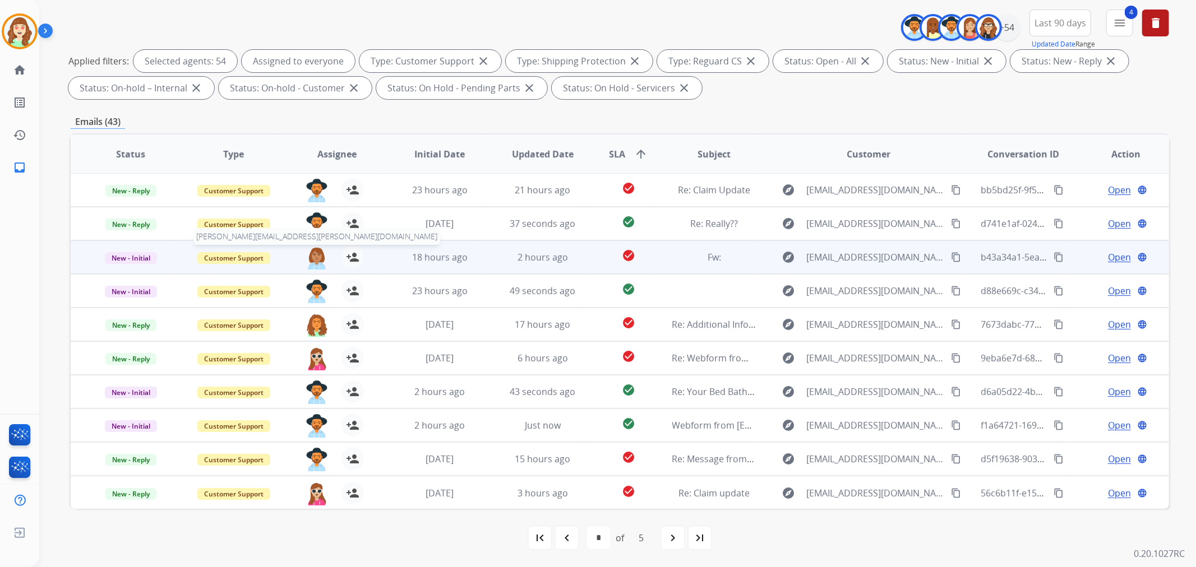
click at [312, 260] on img at bounding box center [317, 258] width 22 height 24
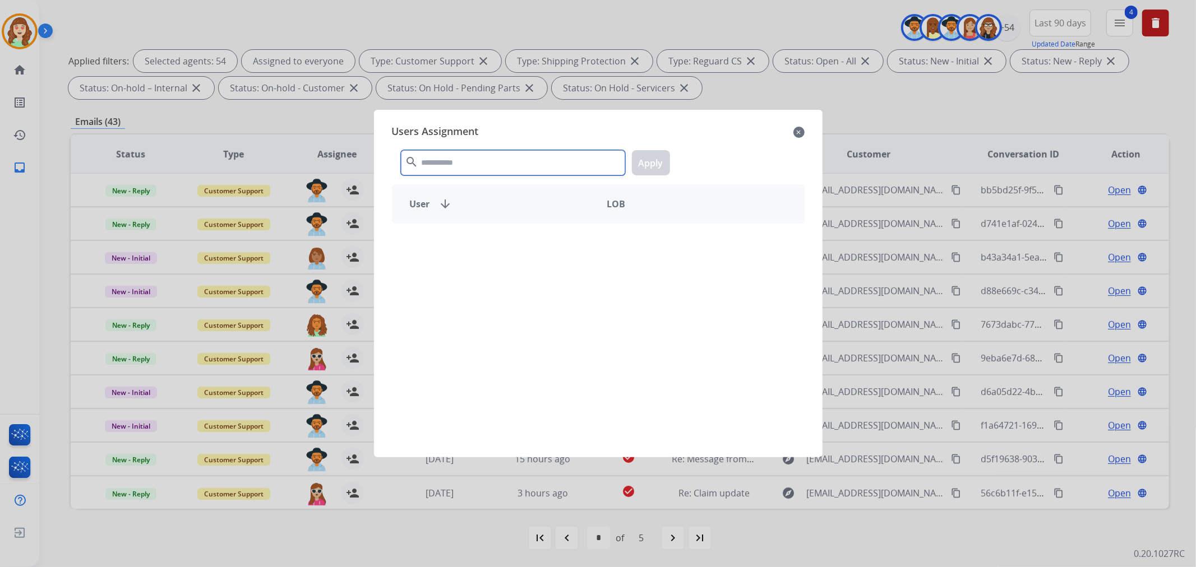
click at [436, 162] on input "text" at bounding box center [513, 162] width 224 height 25
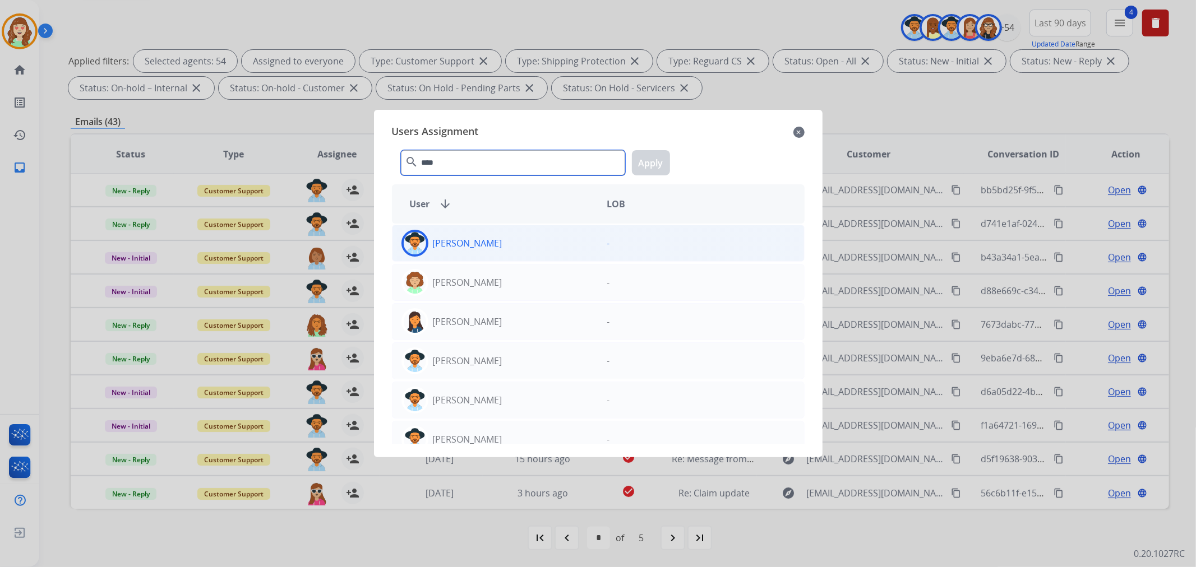
type input "****"
click at [485, 241] on p "[PERSON_NAME]" at bounding box center [468, 243] width 70 height 13
click at [660, 174] on button "Apply" at bounding box center [651, 162] width 38 height 25
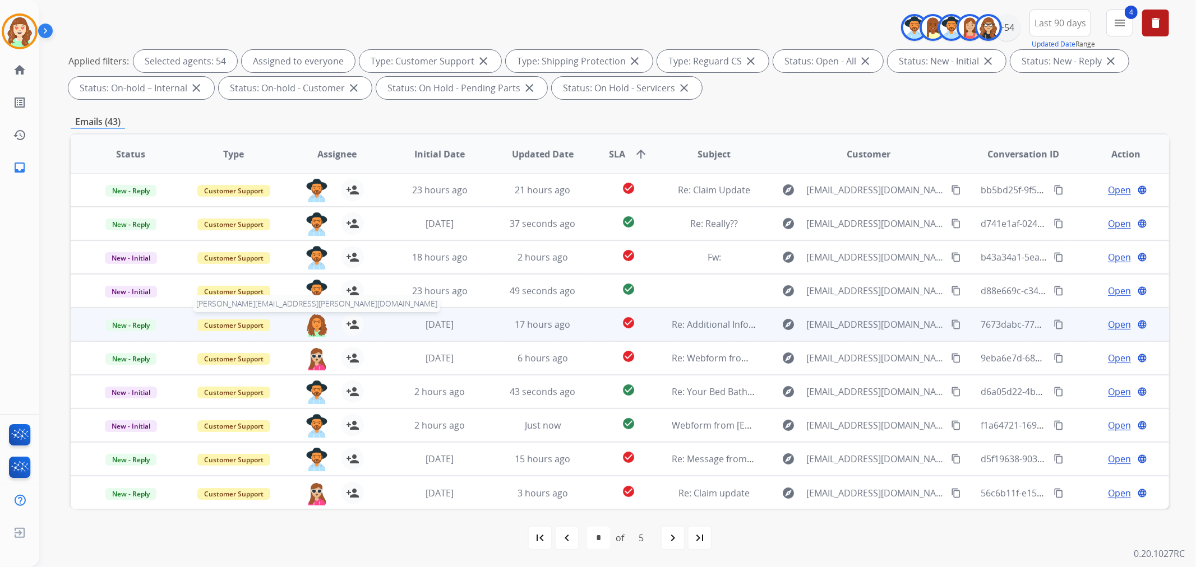
click at [311, 324] on img at bounding box center [317, 325] width 22 height 24
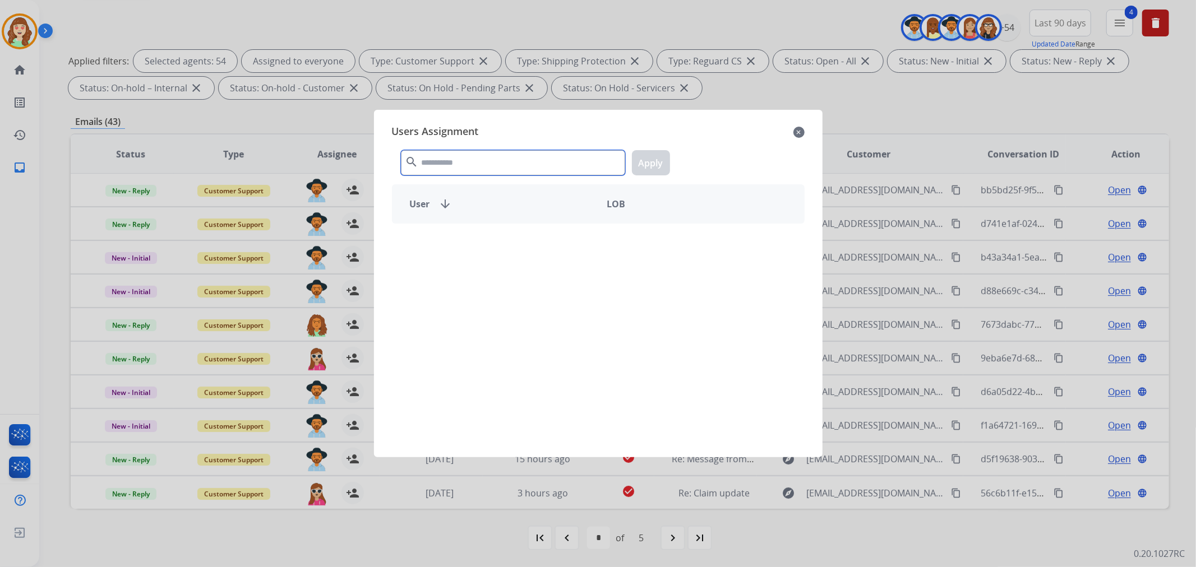
click at [473, 167] on input "text" at bounding box center [513, 162] width 224 height 25
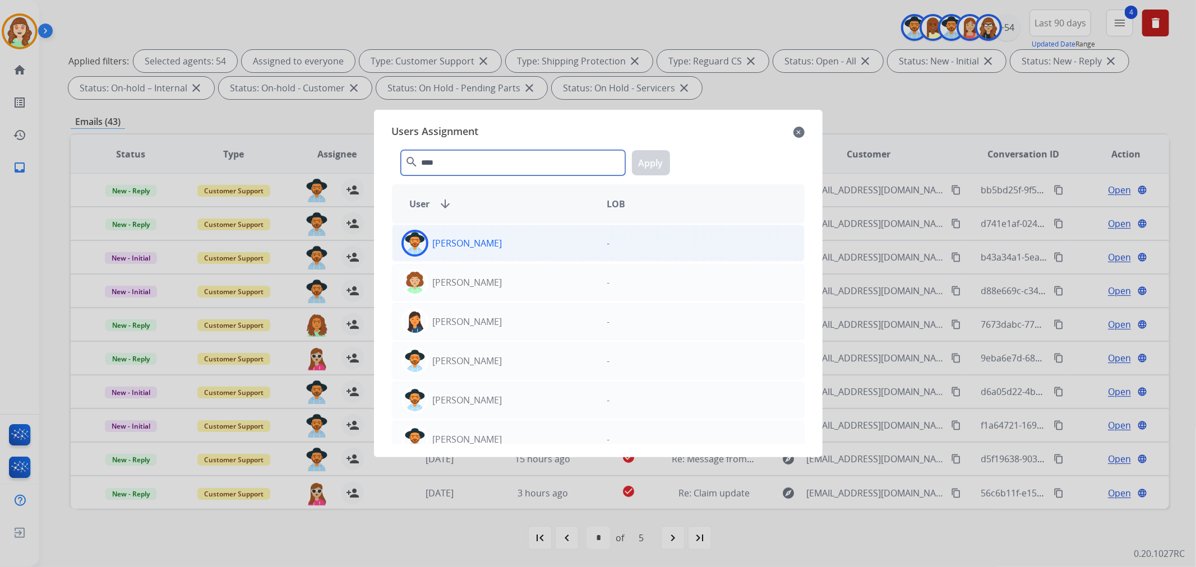
type input "****"
click at [506, 251] on div "[PERSON_NAME]" at bounding box center [496, 243] width 206 height 27
click at [651, 165] on button "Apply" at bounding box center [651, 162] width 38 height 25
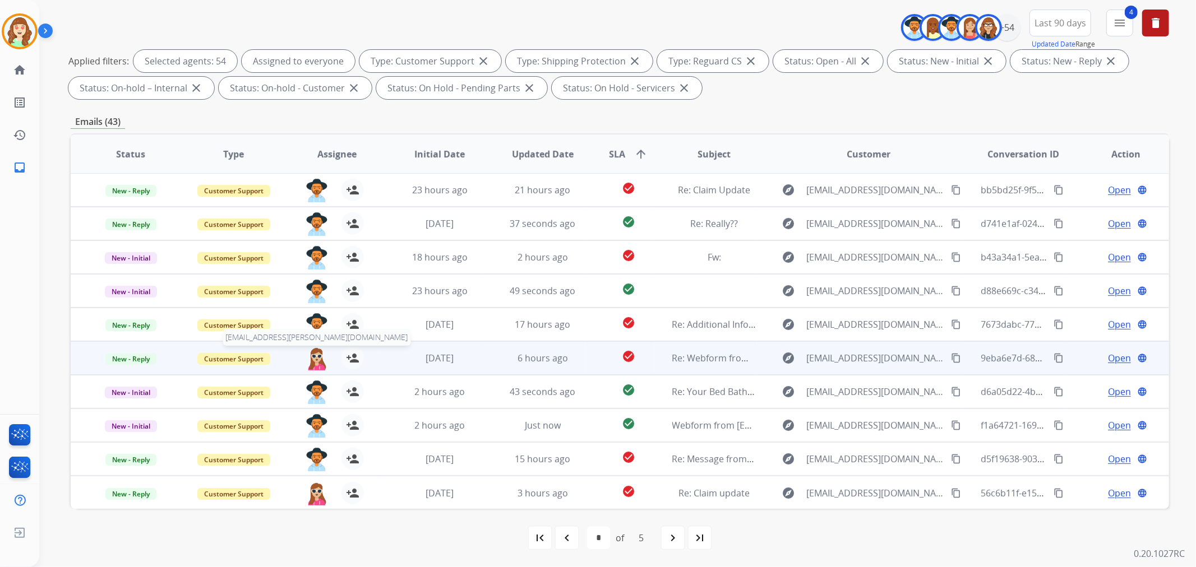
click at [313, 357] on img at bounding box center [317, 359] width 22 height 24
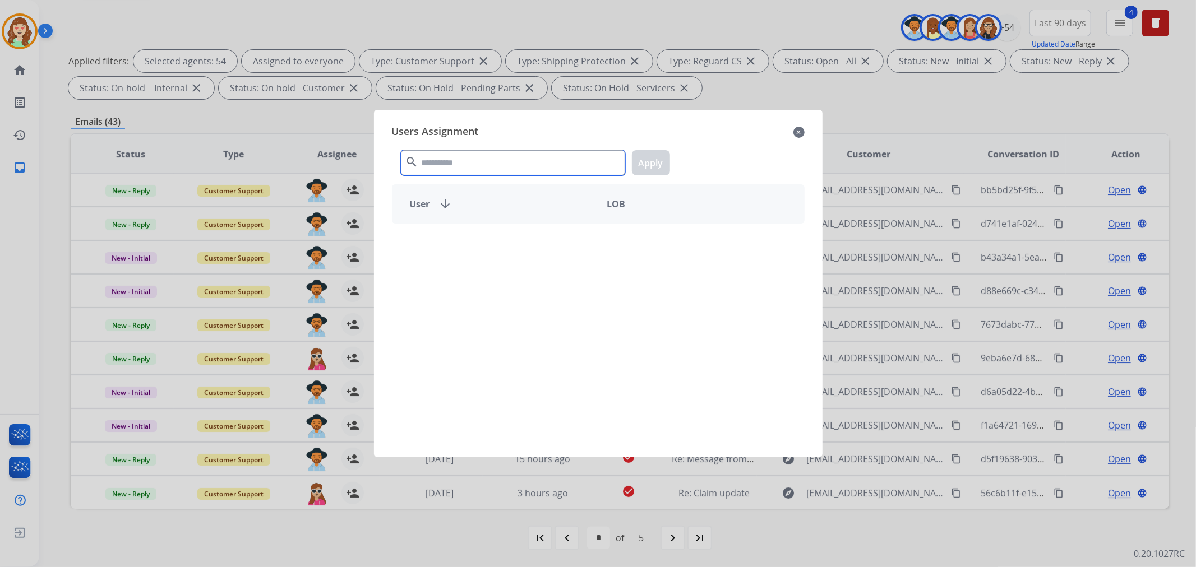
click at [496, 165] on input "text" at bounding box center [513, 162] width 224 height 25
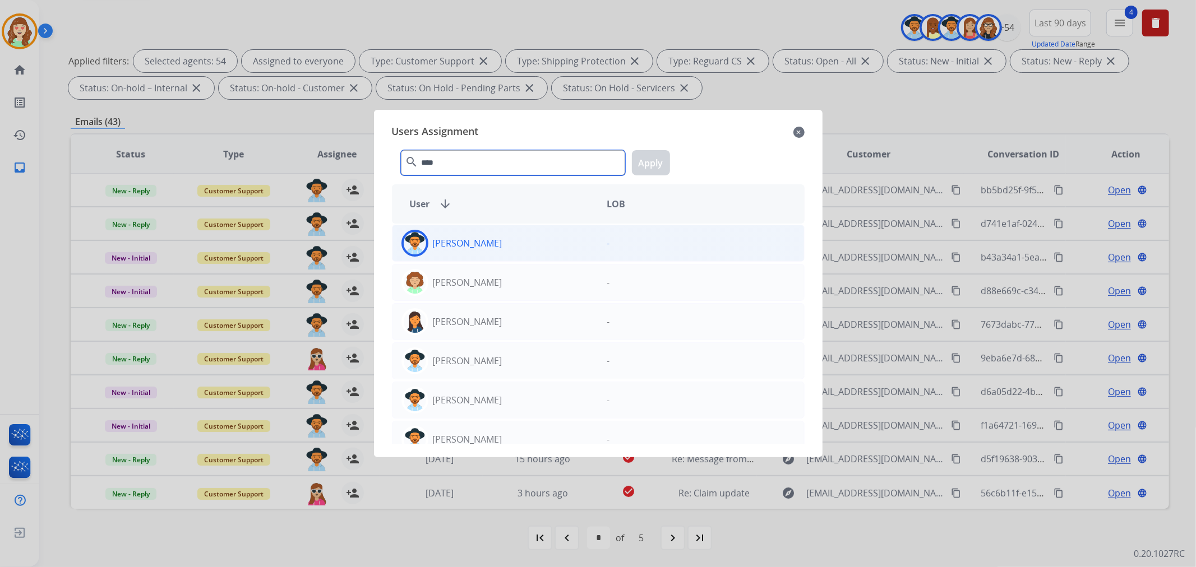
type input "****"
click at [504, 242] on div "[PERSON_NAME]" at bounding box center [496, 243] width 206 height 27
drag, startPoint x: 647, startPoint y: 150, endPoint x: 377, endPoint y: 300, distance: 309.3
click at [644, 154] on button "Apply" at bounding box center [651, 162] width 38 height 25
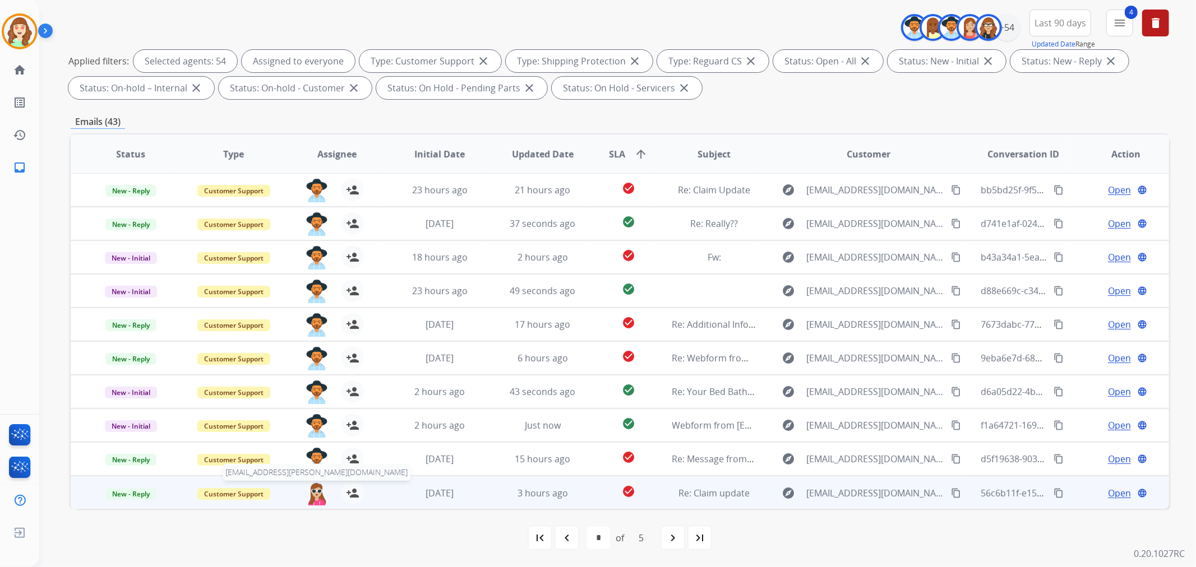
click at [315, 499] on img at bounding box center [317, 494] width 22 height 24
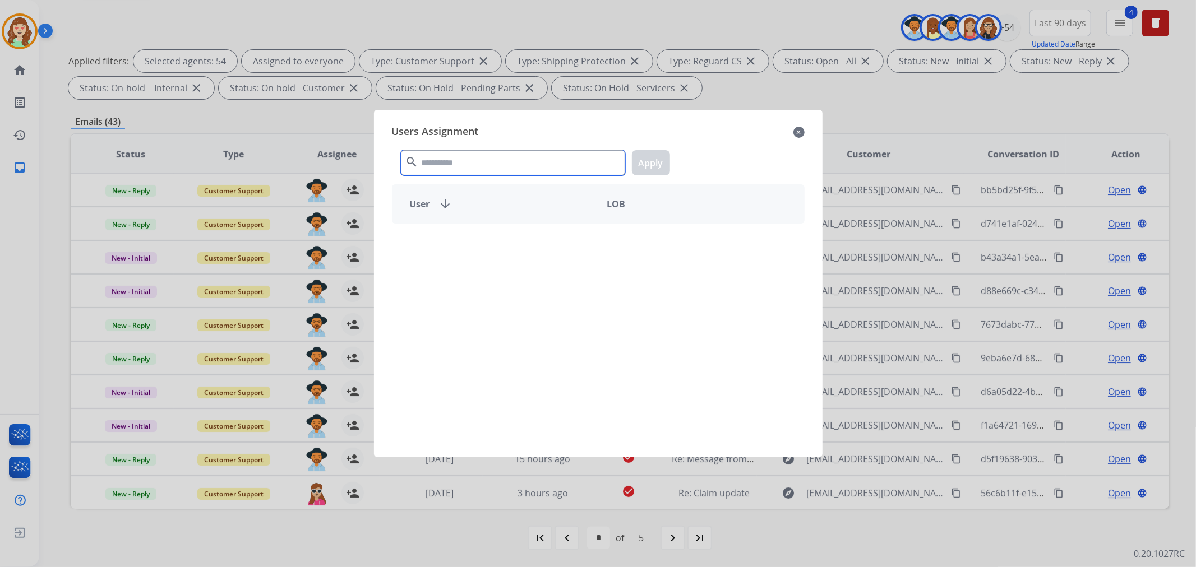
click at [468, 161] on input "text" at bounding box center [513, 162] width 224 height 25
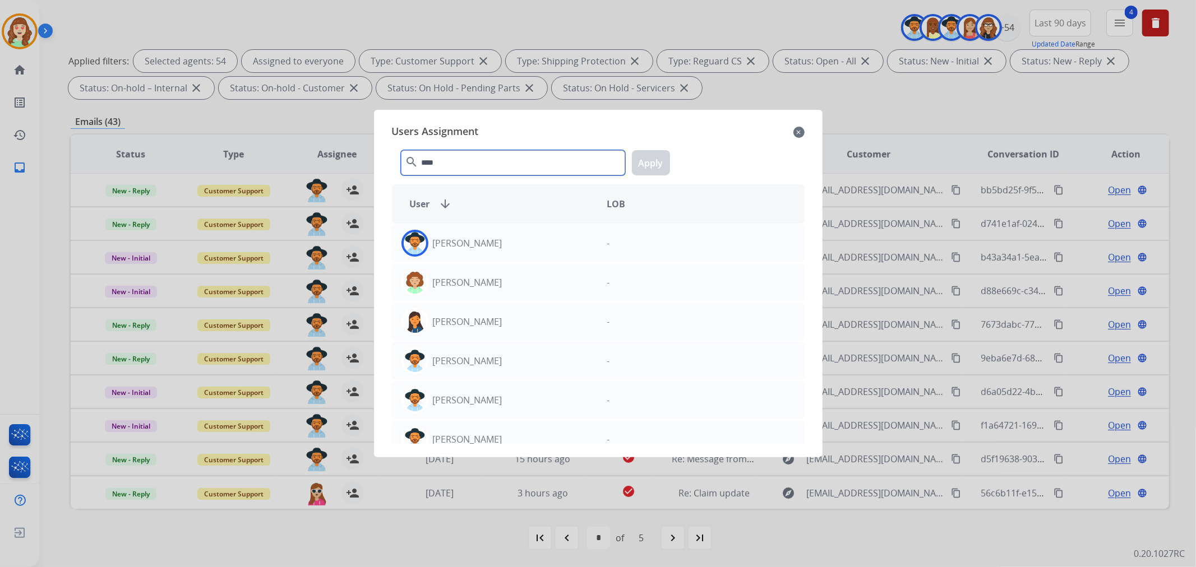
type input "****"
click at [574, 247] on div "[PERSON_NAME]" at bounding box center [496, 243] width 206 height 27
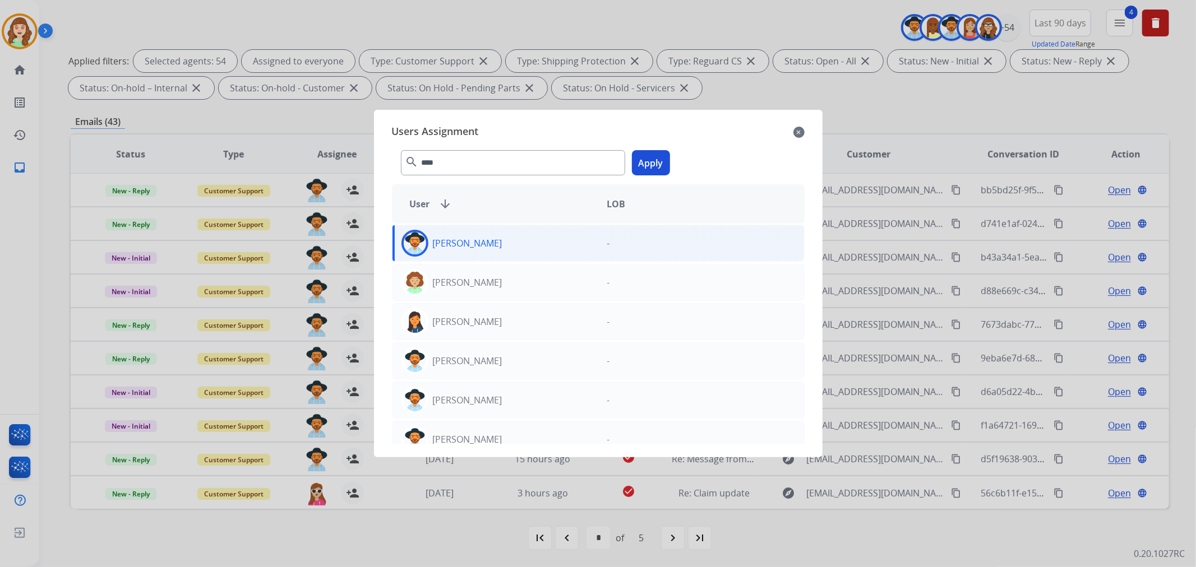
drag, startPoint x: 648, startPoint y: 160, endPoint x: 643, endPoint y: 183, distance: 23.1
click at [648, 160] on button "Apply" at bounding box center [651, 162] width 38 height 25
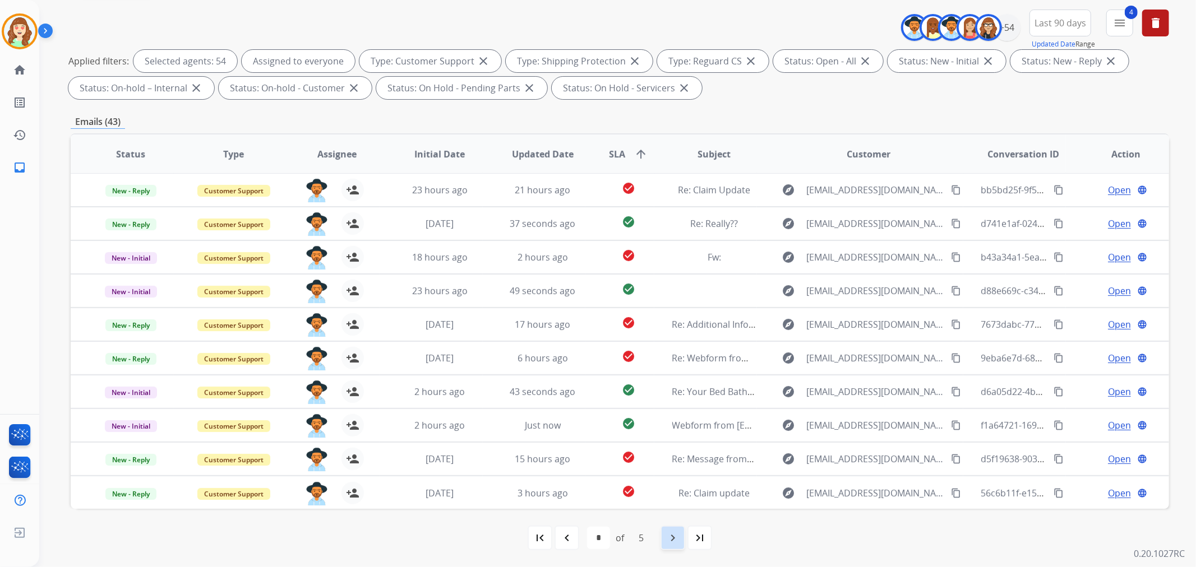
click at [677, 536] on mat-icon "navigate_next" at bounding box center [672, 538] width 13 height 13
select select "*"
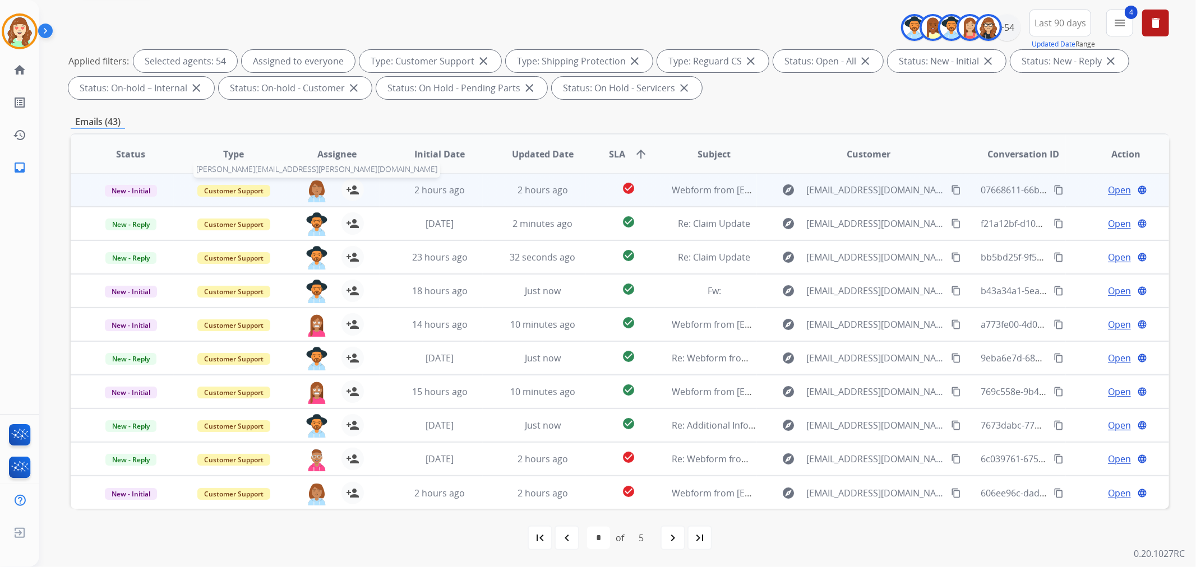
click at [319, 188] on img at bounding box center [317, 191] width 22 height 24
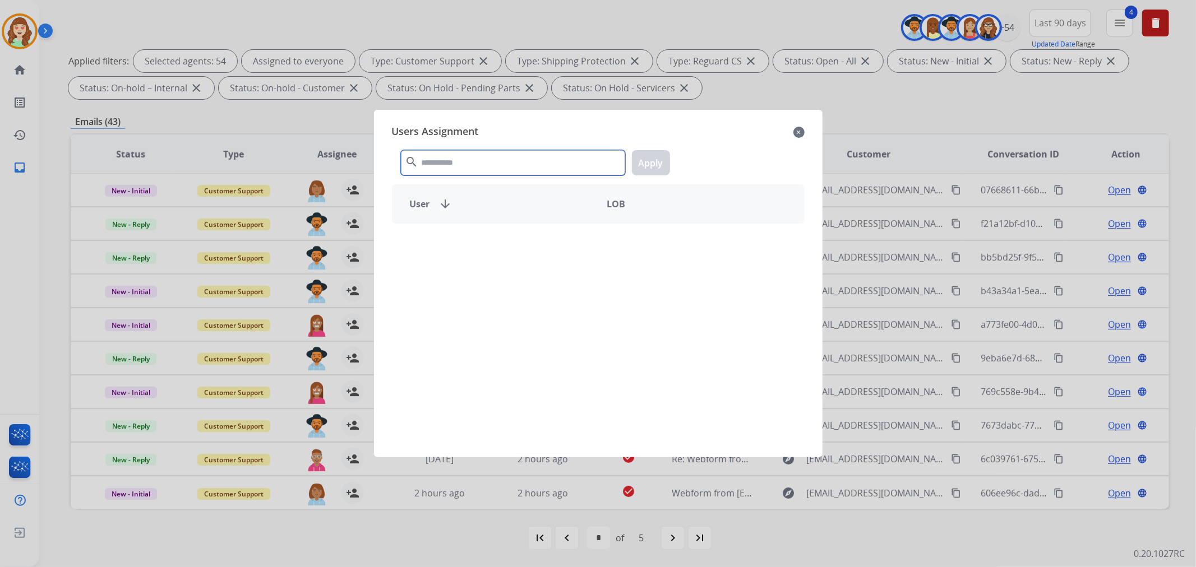
click at [467, 160] on input "text" at bounding box center [513, 162] width 224 height 25
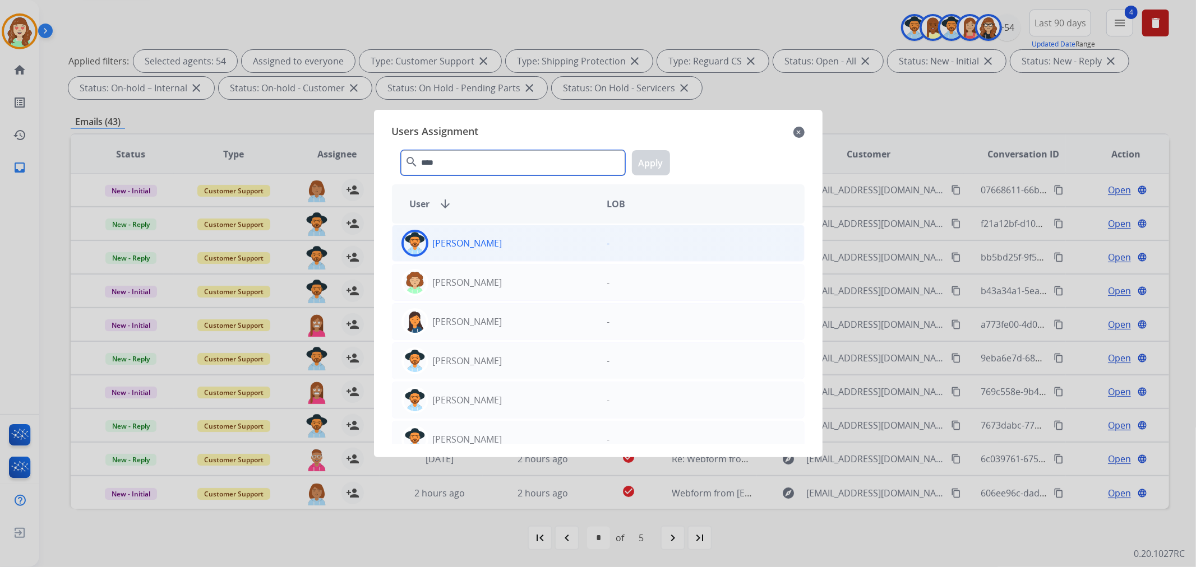
type input "****"
click at [525, 243] on div "[PERSON_NAME]" at bounding box center [496, 243] width 206 height 27
click at [657, 158] on button "Apply" at bounding box center [651, 162] width 38 height 25
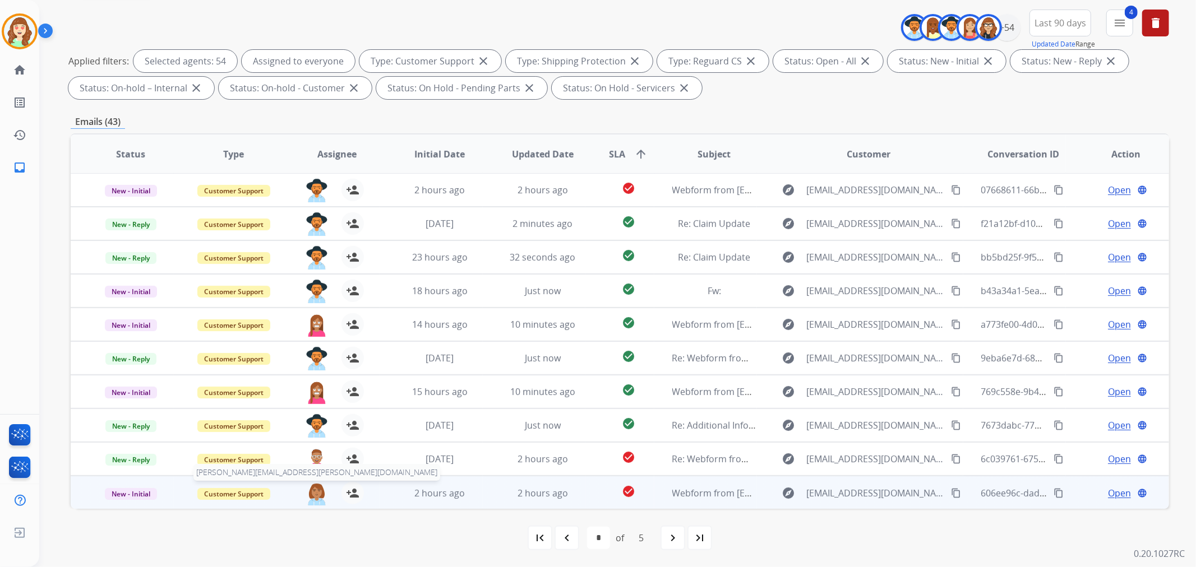
click at [313, 497] on img at bounding box center [317, 494] width 22 height 24
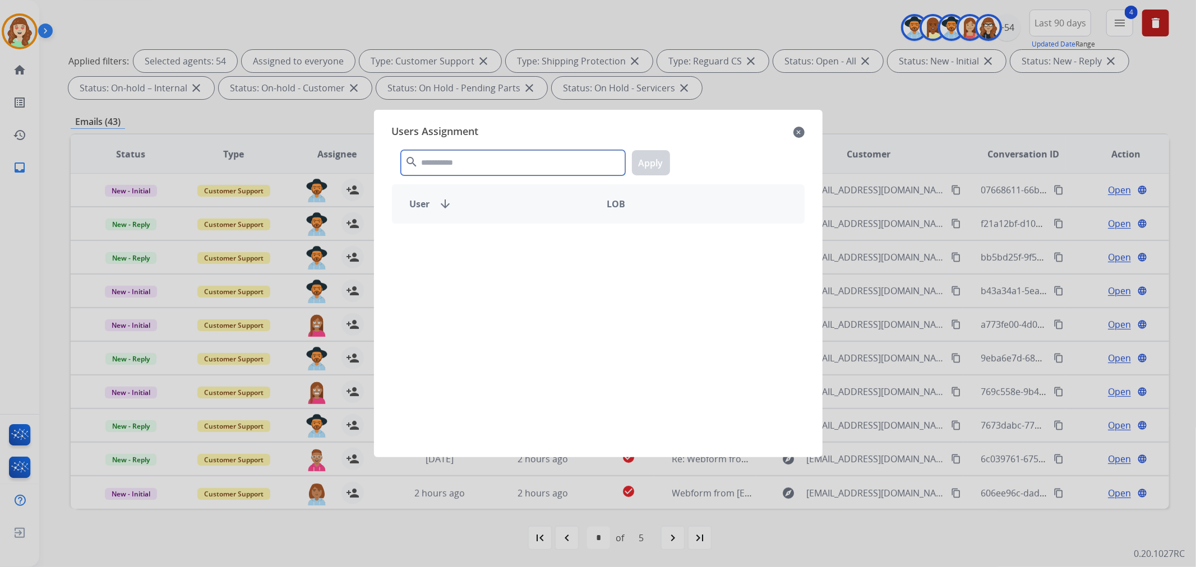
drag, startPoint x: 495, startPoint y: 155, endPoint x: 497, endPoint y: 142, distance: 13.2
click at [495, 152] on input "text" at bounding box center [513, 162] width 224 height 25
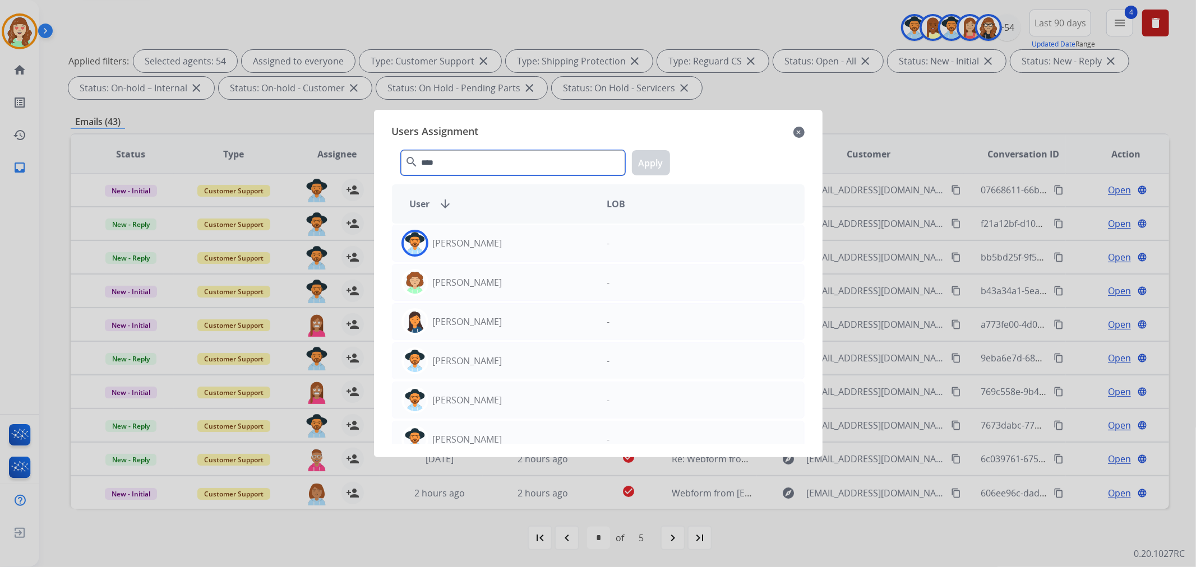
type input "****"
click at [495, 248] on div "[PERSON_NAME]" at bounding box center [496, 243] width 206 height 27
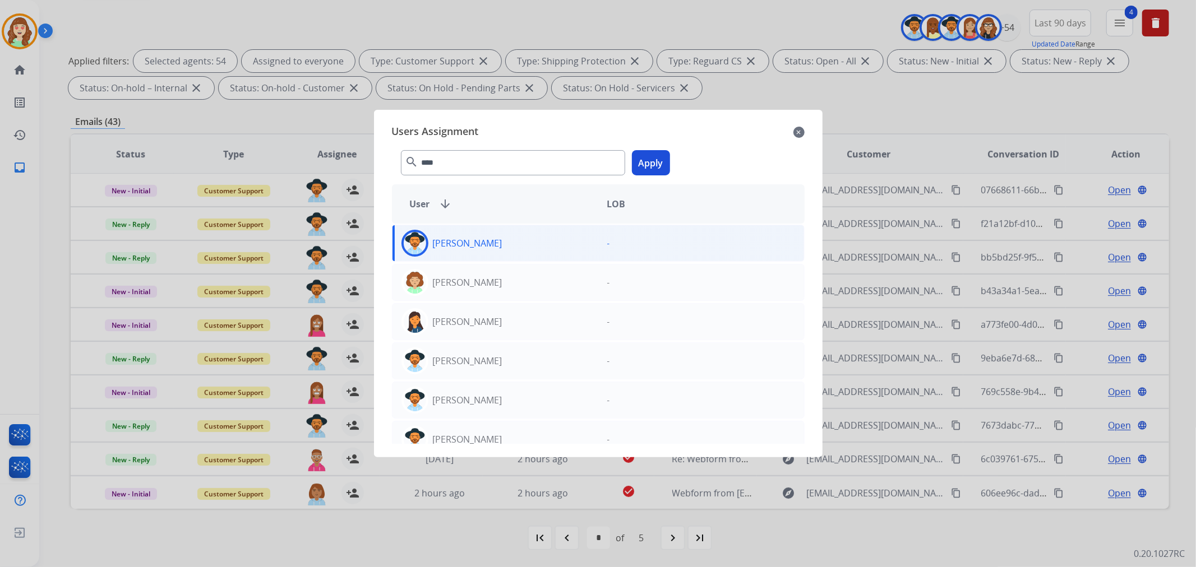
click at [646, 164] on button "Apply" at bounding box center [651, 162] width 38 height 25
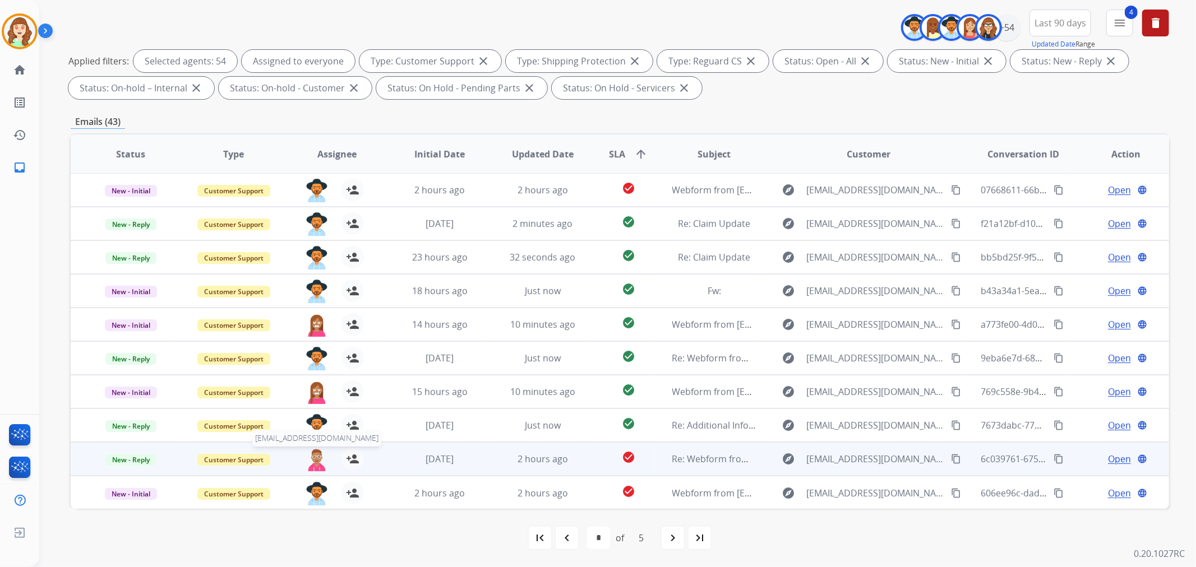
click at [321, 467] on img at bounding box center [317, 460] width 22 height 24
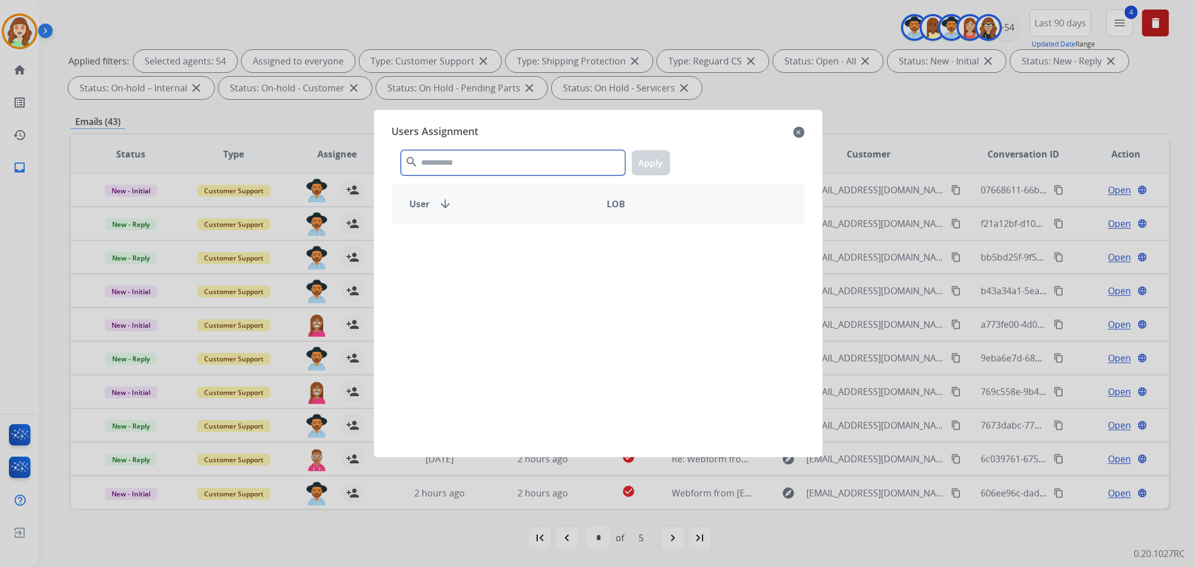
click at [526, 168] on input "text" at bounding box center [513, 162] width 224 height 25
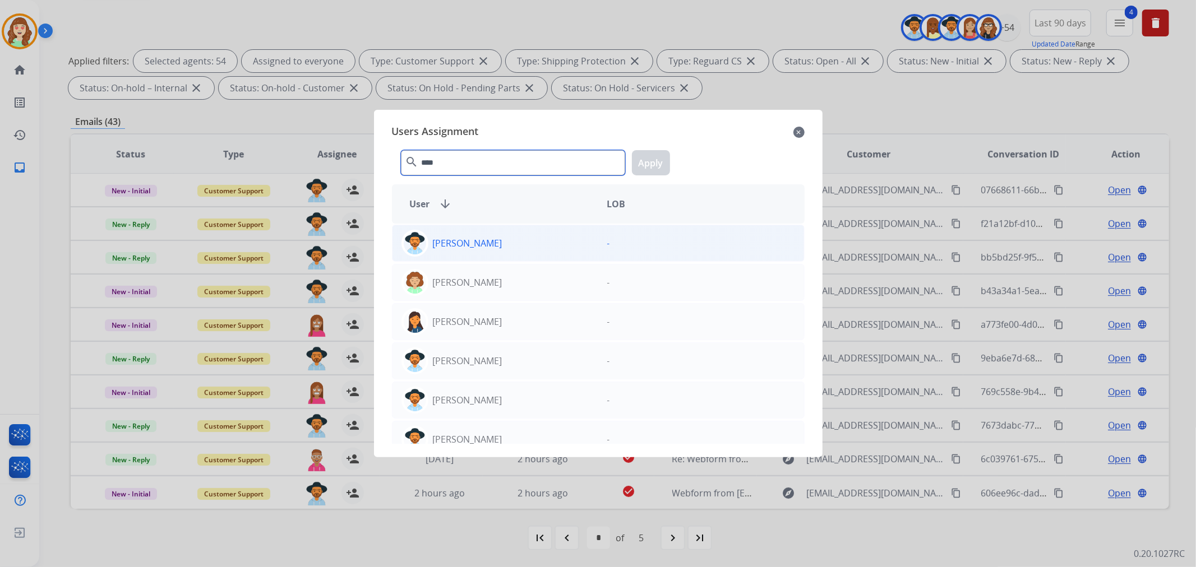
type input "****"
click at [536, 248] on div "[PERSON_NAME]" at bounding box center [496, 243] width 206 height 27
click at [648, 165] on button "Apply" at bounding box center [651, 162] width 38 height 25
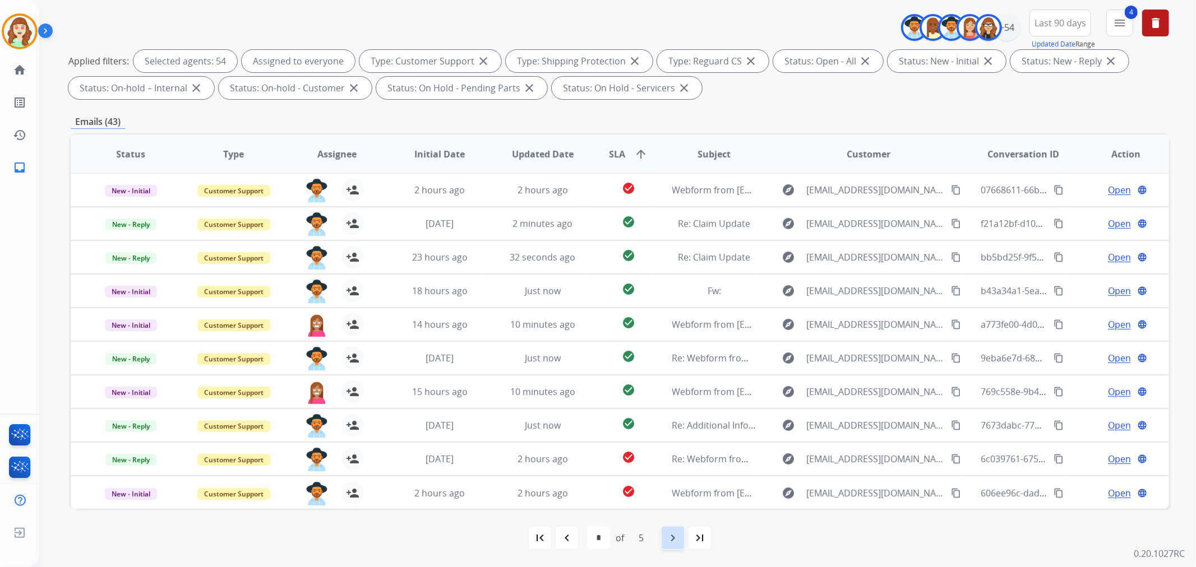
click at [675, 534] on mat-icon "navigate_next" at bounding box center [672, 538] width 13 height 13
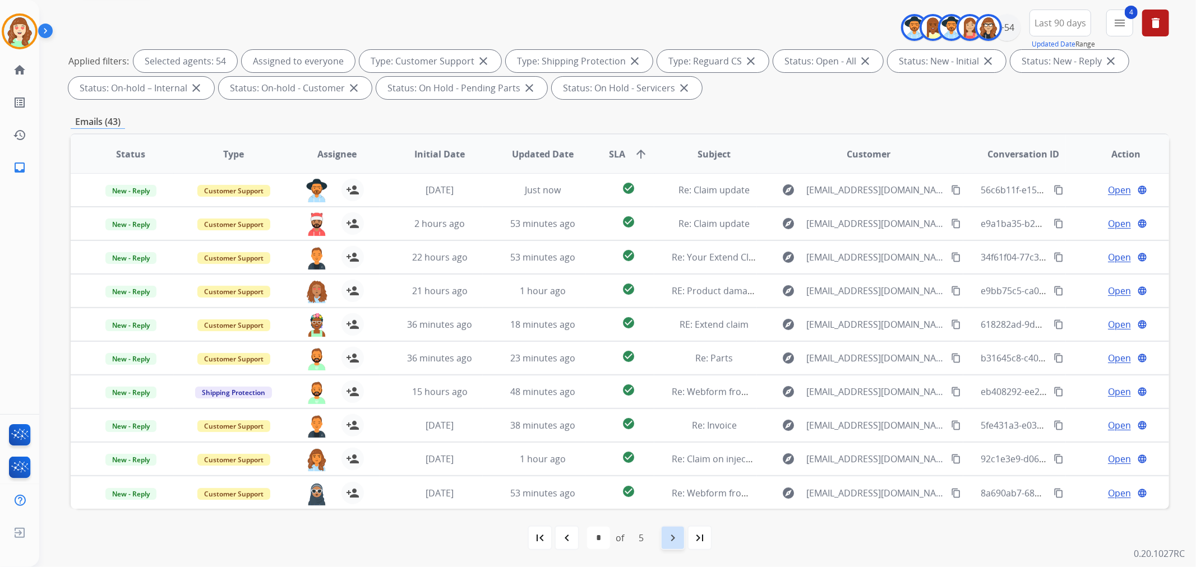
click at [675, 542] on mat-icon "navigate_next" at bounding box center [672, 538] width 13 height 13
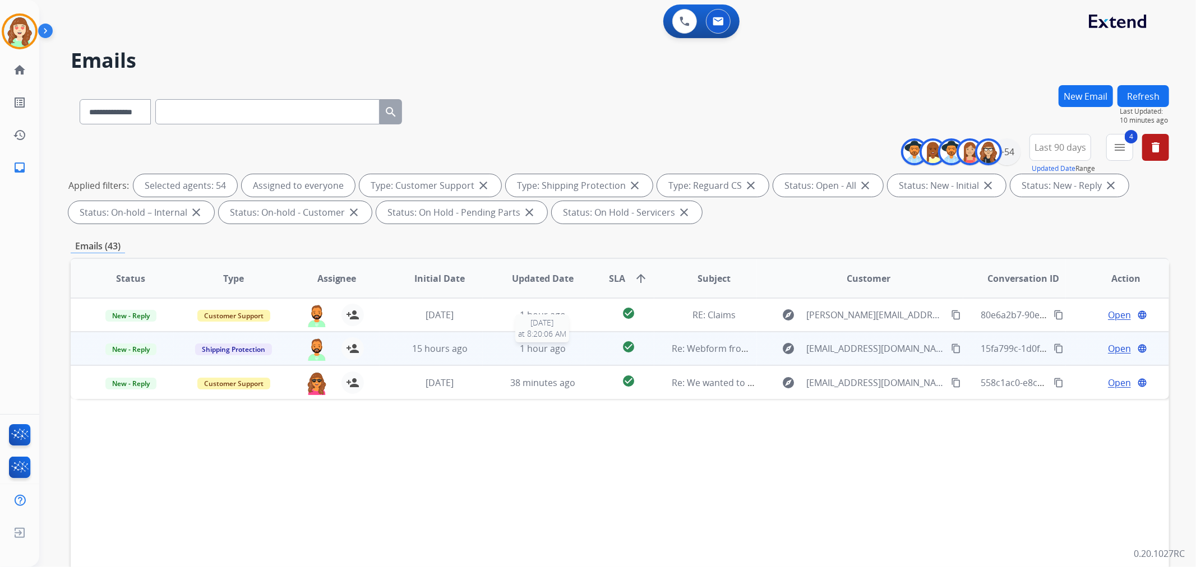
scroll to position [0, 0]
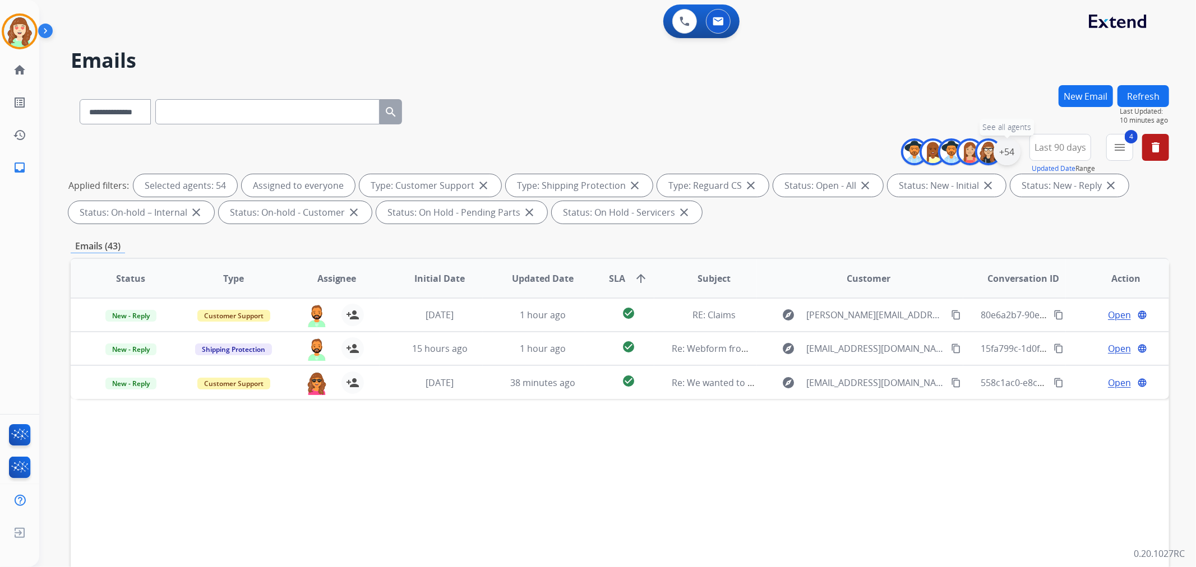
click at [1005, 154] on div "+54" at bounding box center [1007, 152] width 27 height 27
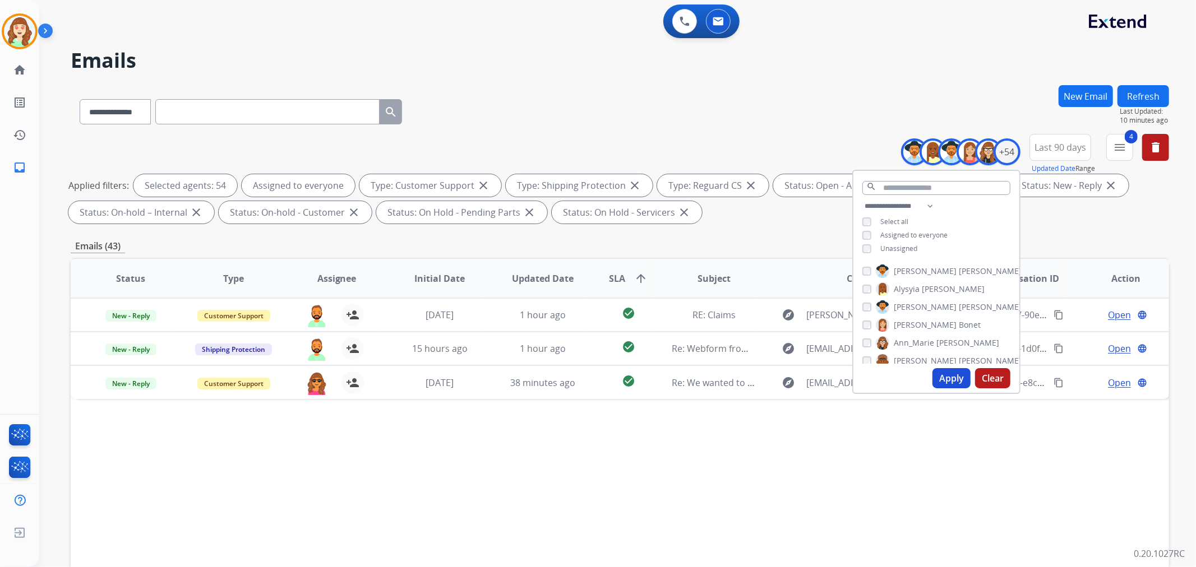
click at [949, 379] on button "Apply" at bounding box center [952, 378] width 38 height 20
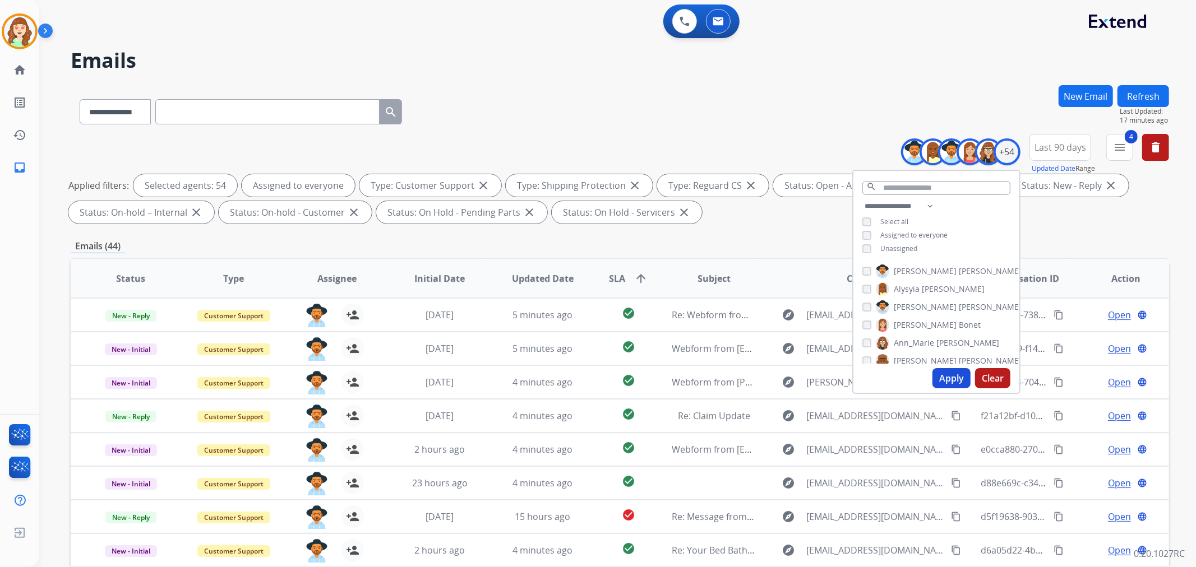
click at [949, 381] on button "Apply" at bounding box center [952, 378] width 38 height 20
